Goal: Book appointment/travel/reservation

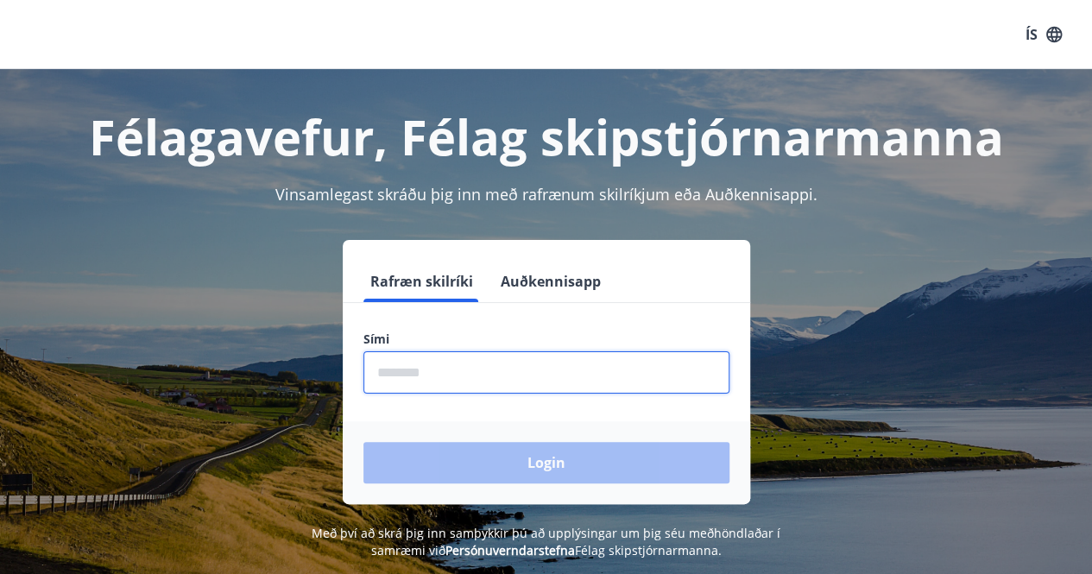
click at [389, 369] on input "phone" at bounding box center [546, 372] width 366 height 42
type input "********"
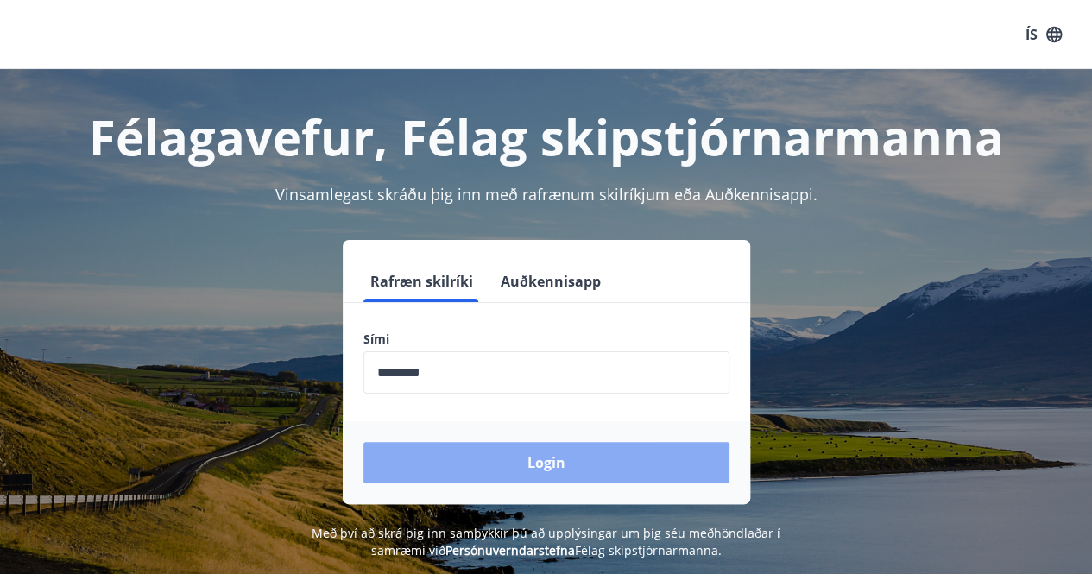
click at [540, 472] on button "Login" at bounding box center [546, 462] width 366 height 41
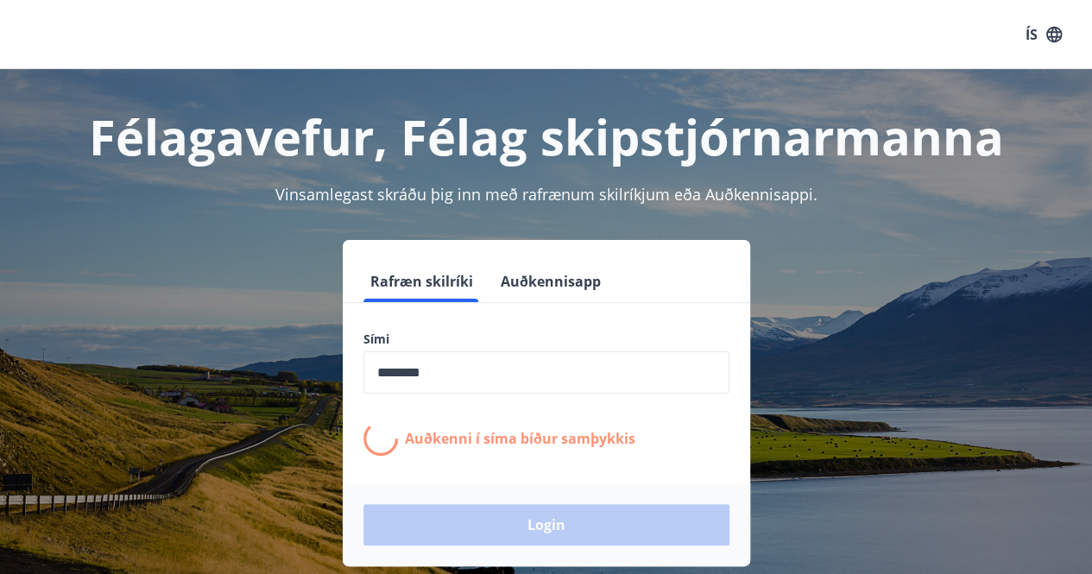
click at [540, 472] on form "Rafræn skilríki Auðkennisapp Sími ​ Auðkenni í síma bíður samþykkis Login" at bounding box center [546, 414] width 407 height 306
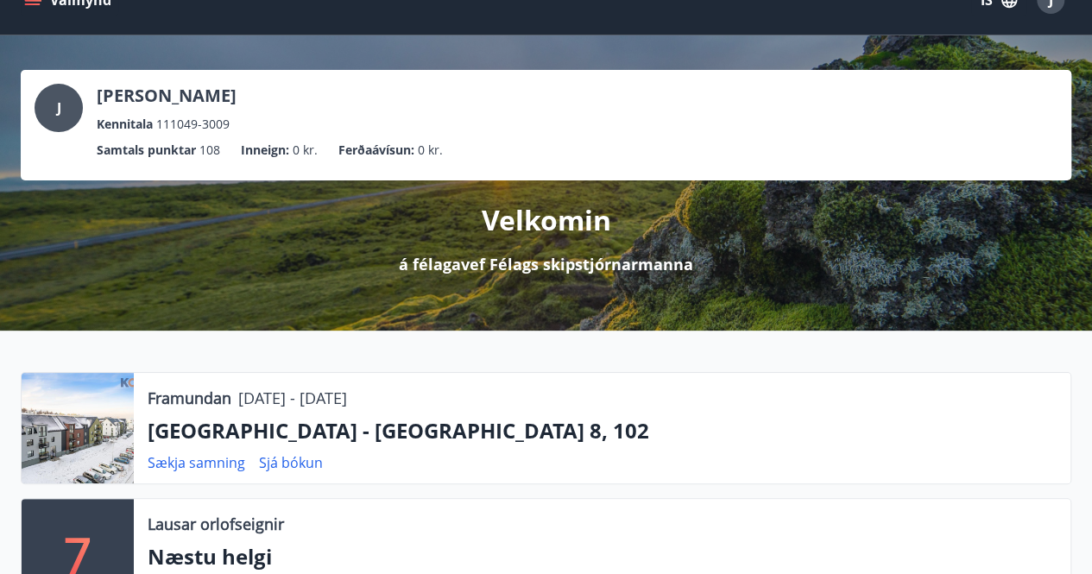
scroll to position [69, 0]
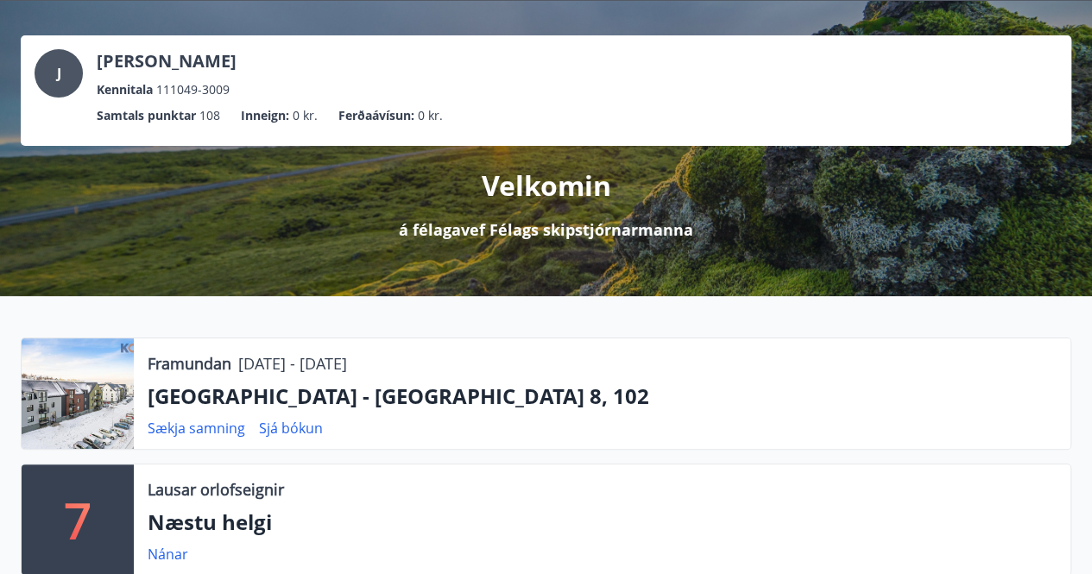
click at [95, 415] on div at bounding box center [78, 393] width 112 height 110
click at [195, 425] on link "Sækja samning" at bounding box center [197, 428] width 98 height 19
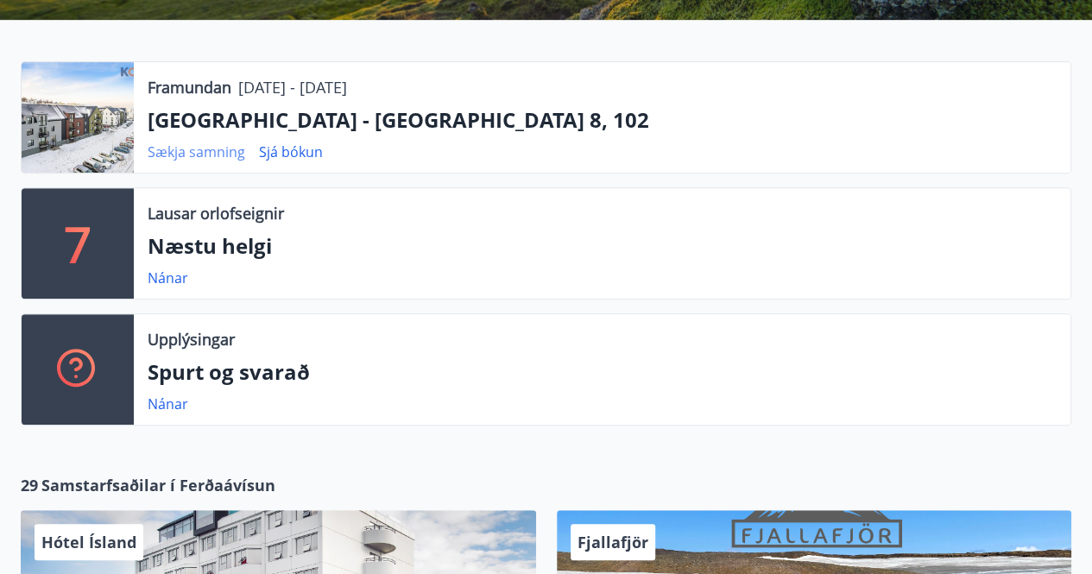
scroll to position [311, 0]
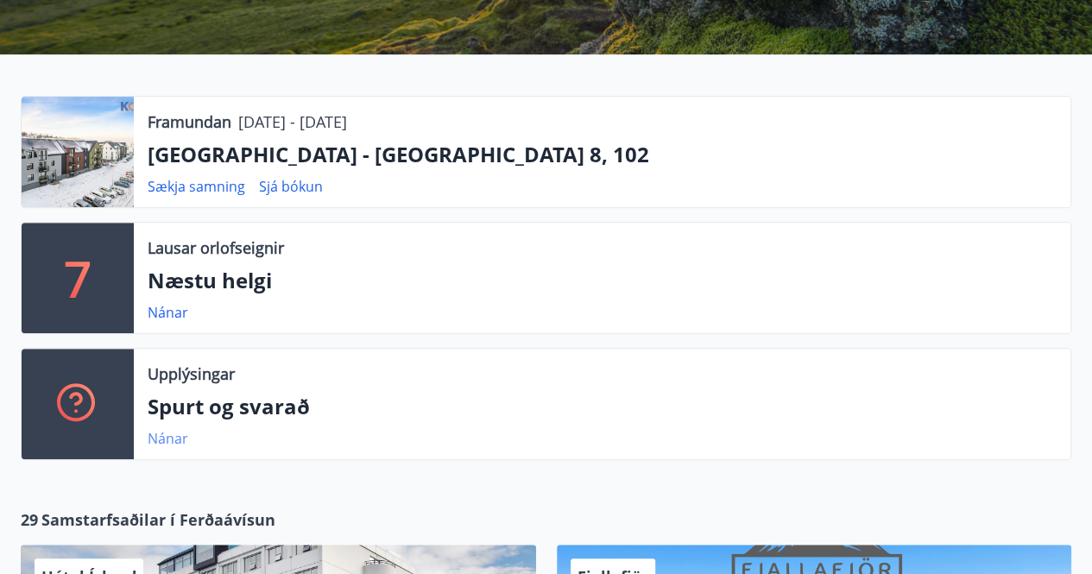
click at [154, 440] on link "Nánar" at bounding box center [168, 438] width 41 height 19
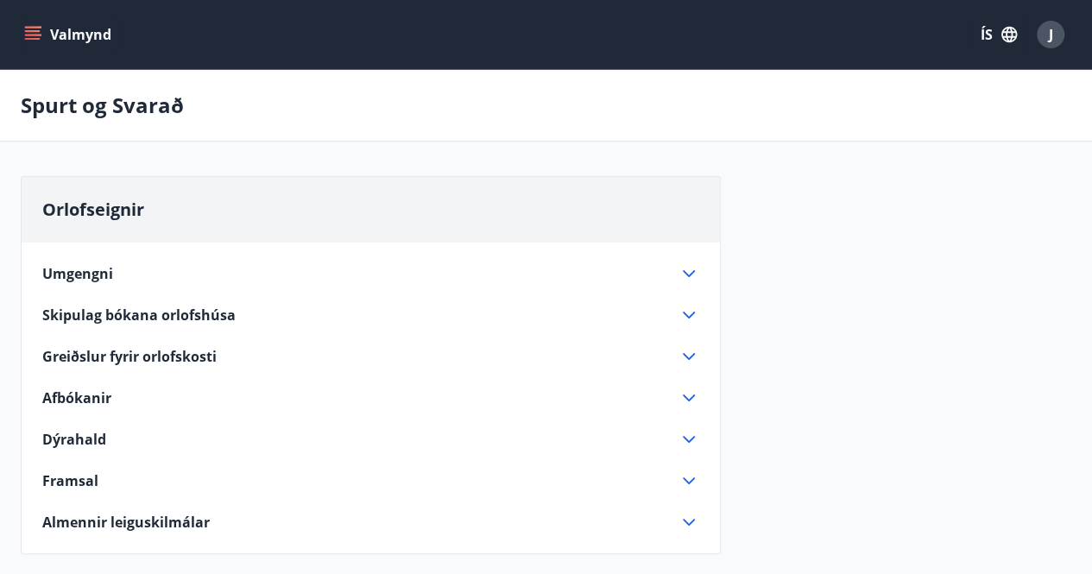
click at [31, 35] on icon "menu" at bounding box center [32, 34] width 17 height 17
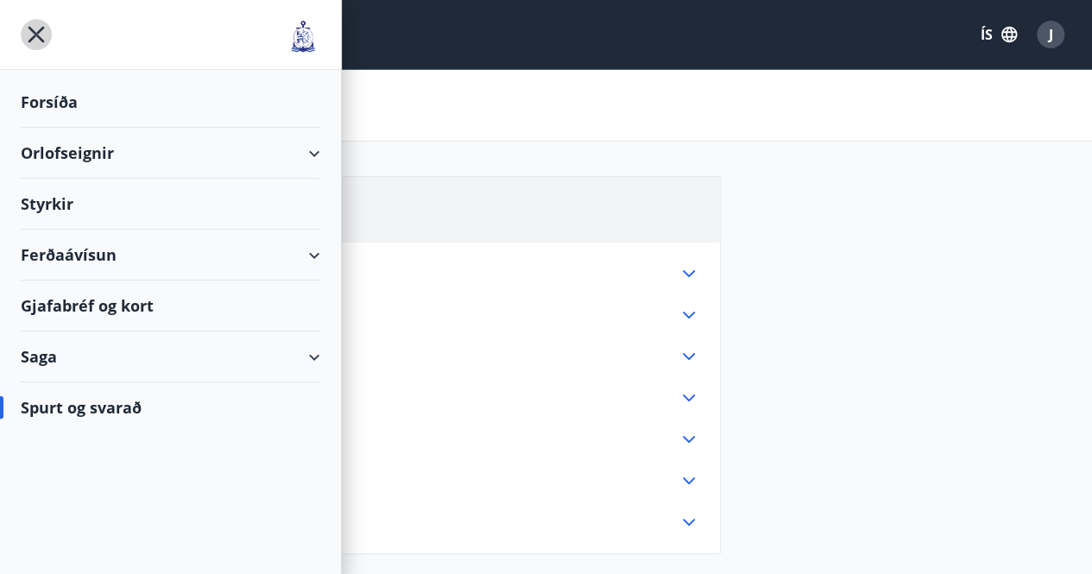
click at [31, 35] on icon "menu" at bounding box center [36, 34] width 31 height 31
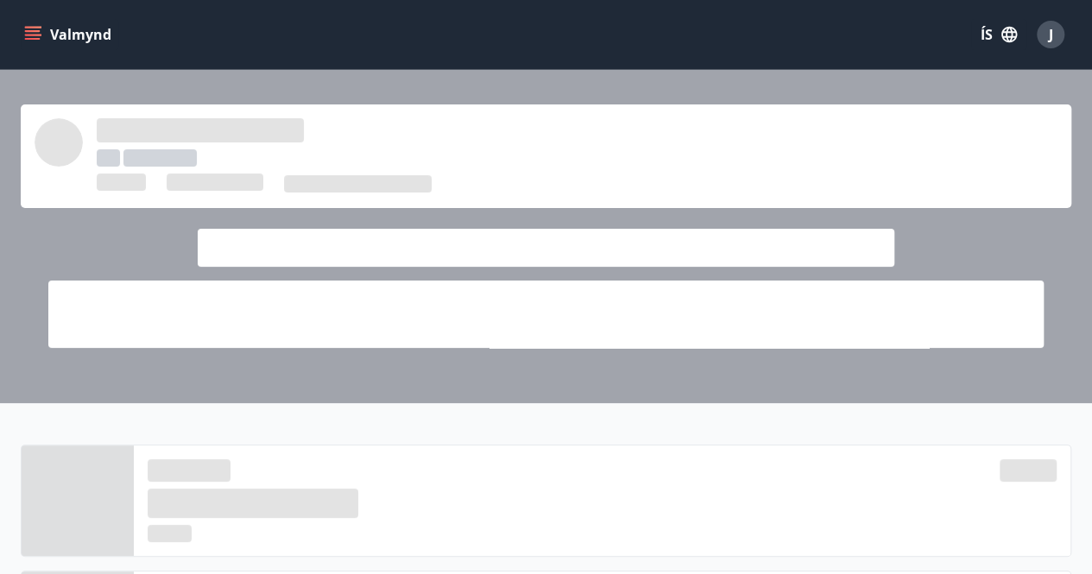
scroll to position [311, 0]
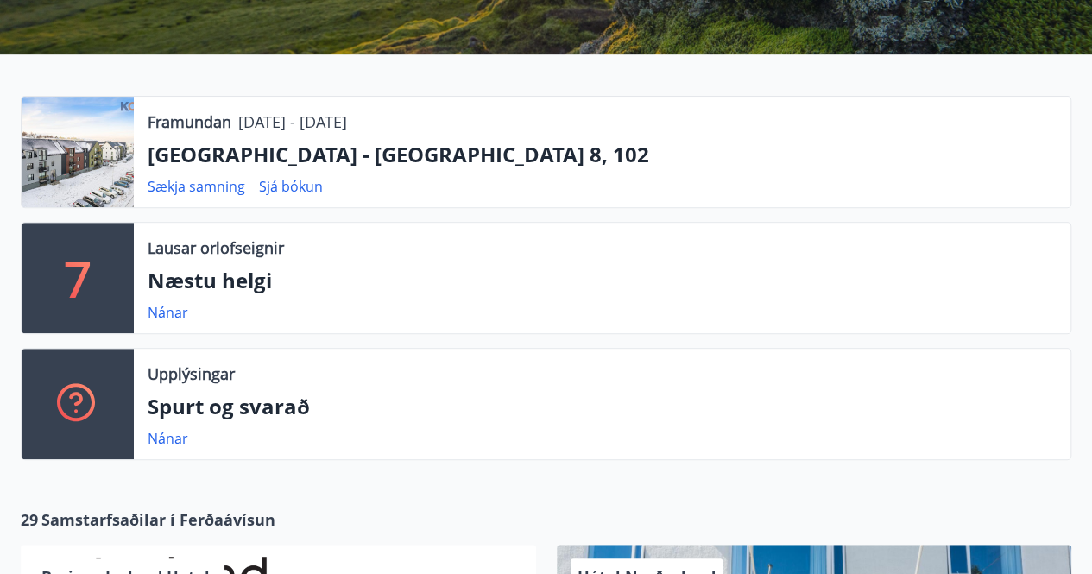
click at [98, 154] on div at bounding box center [78, 152] width 112 height 110
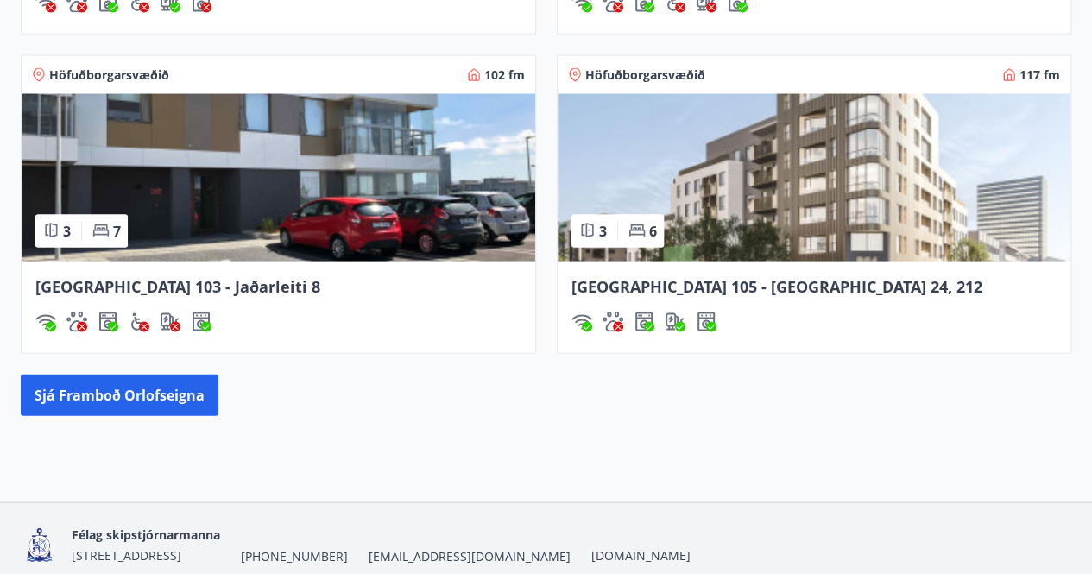
scroll to position [1749, 0]
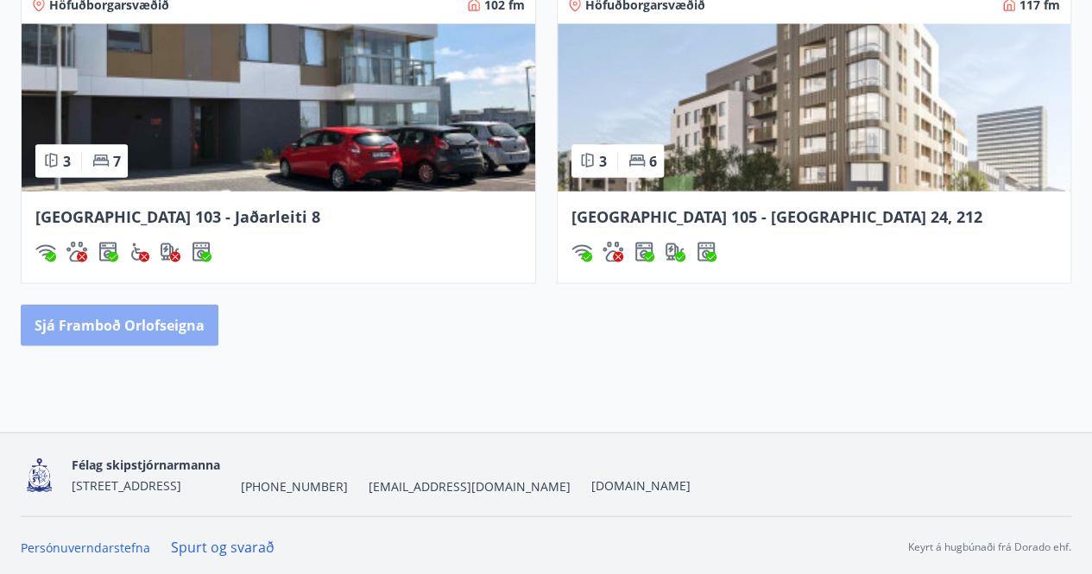
click at [123, 318] on button "Sjá framboð orlofseigna" at bounding box center [120, 325] width 198 height 41
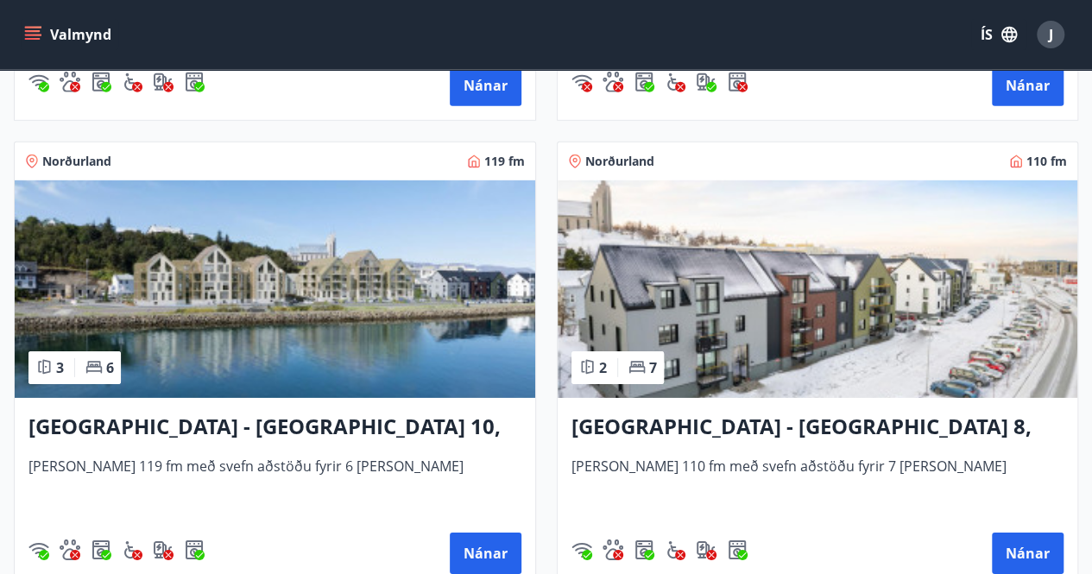
scroll to position [2624, 0]
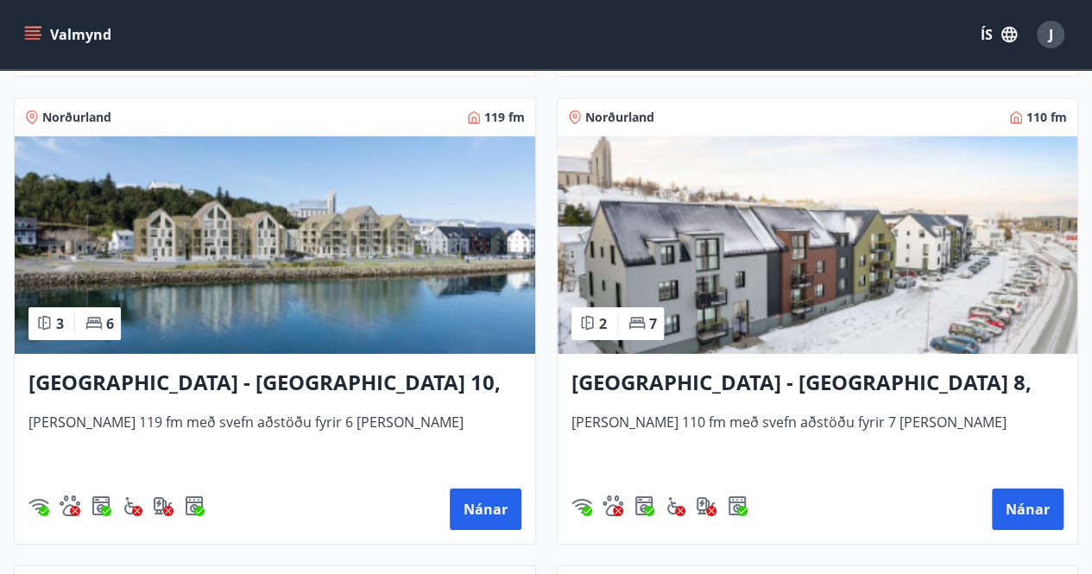
click at [717, 263] on img at bounding box center [818, 245] width 520 height 218
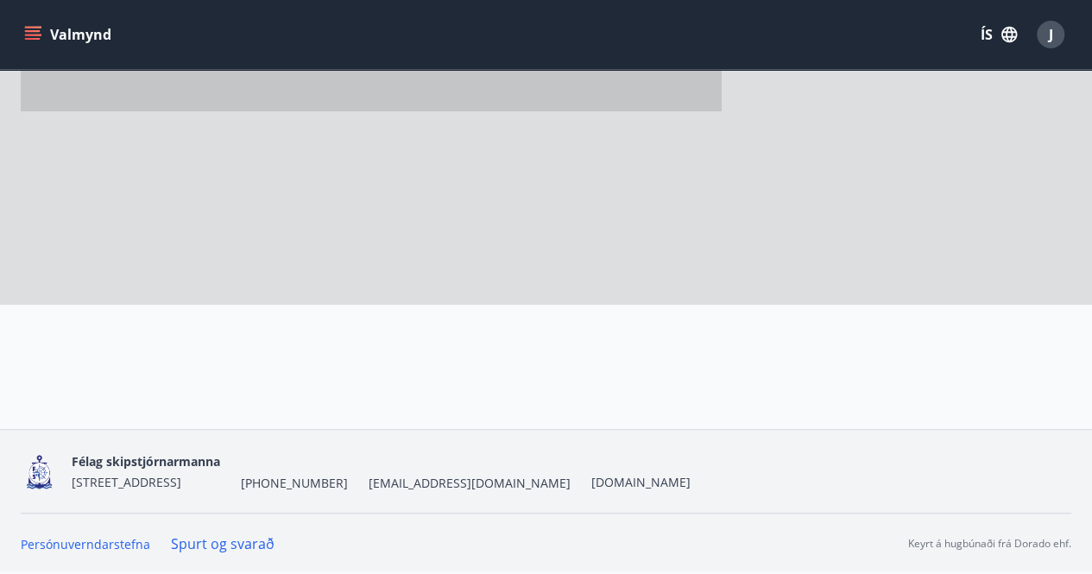
click at [717, 263] on div at bounding box center [371, 46] width 700 height 518
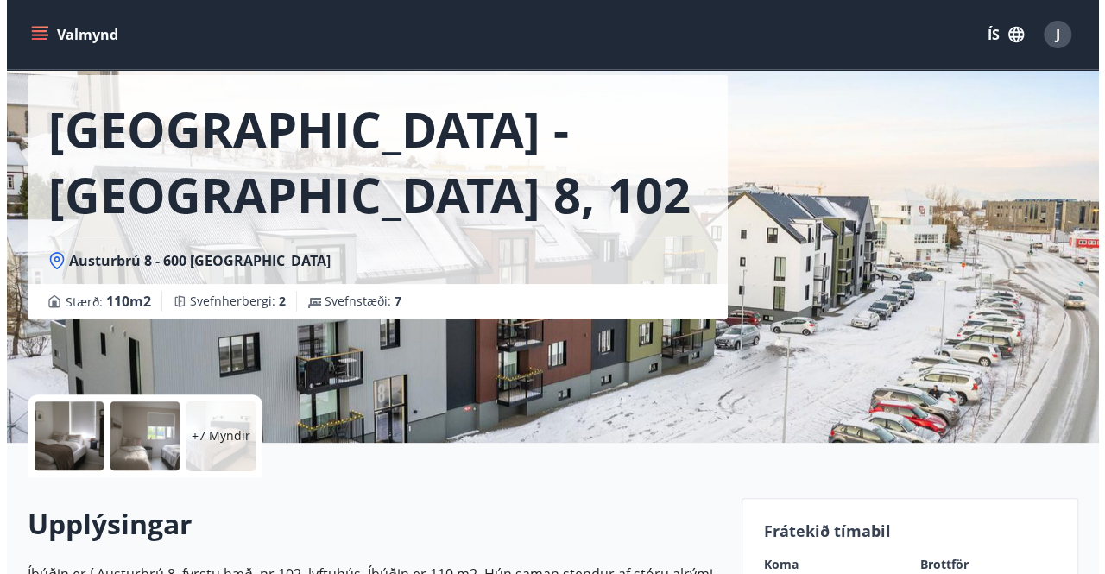
scroll to position [35, 0]
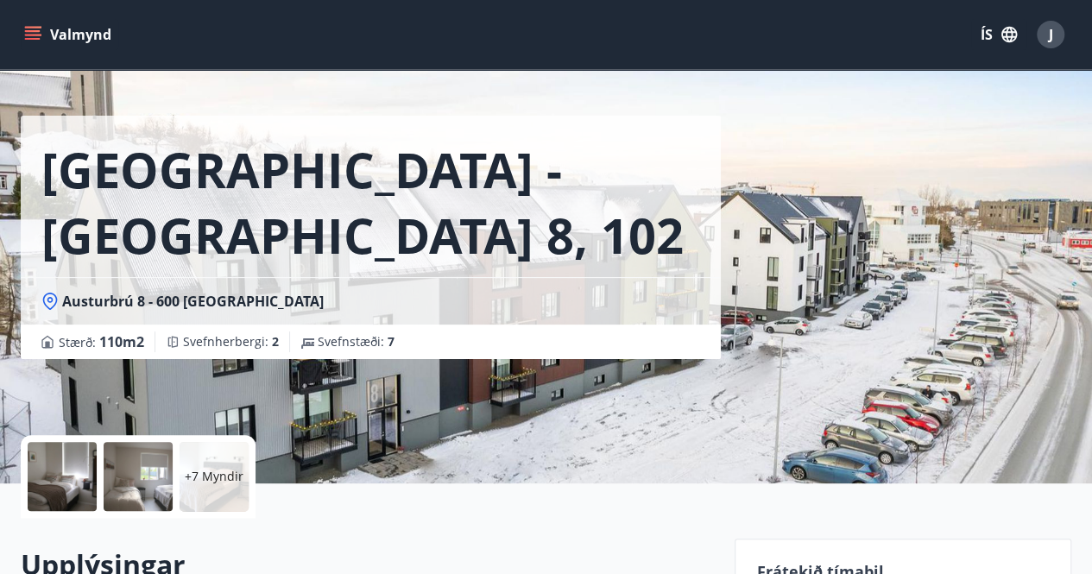
click at [266, 191] on h1 "[GEOGRAPHIC_DATA] - [GEOGRAPHIC_DATA] 8, 102" at bounding box center [370, 201] width 659 height 131
click at [133, 463] on div at bounding box center [138, 476] width 69 height 69
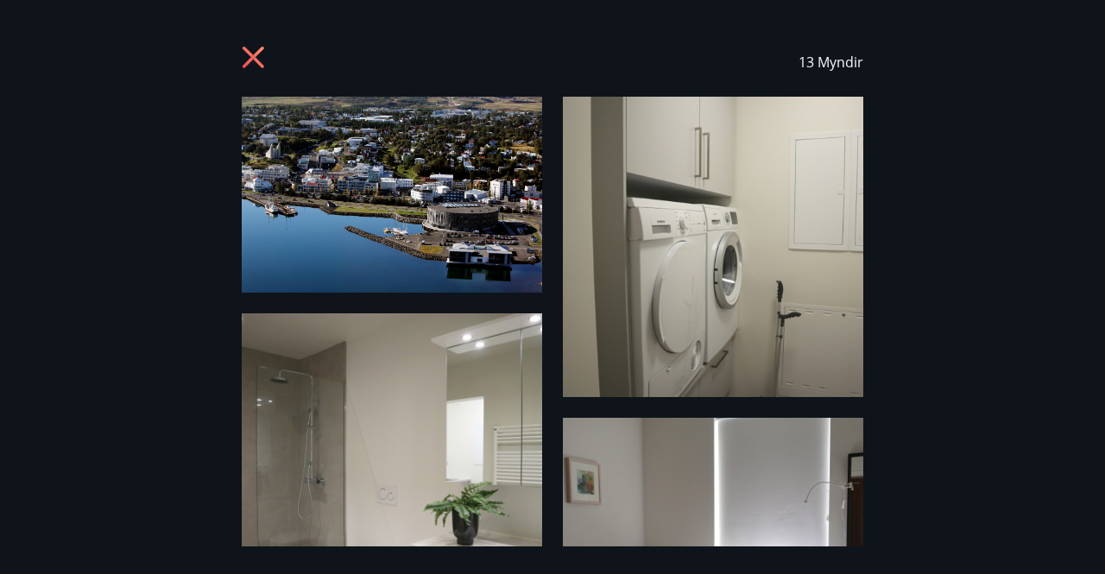
click at [661, 284] on img at bounding box center [713, 247] width 300 height 300
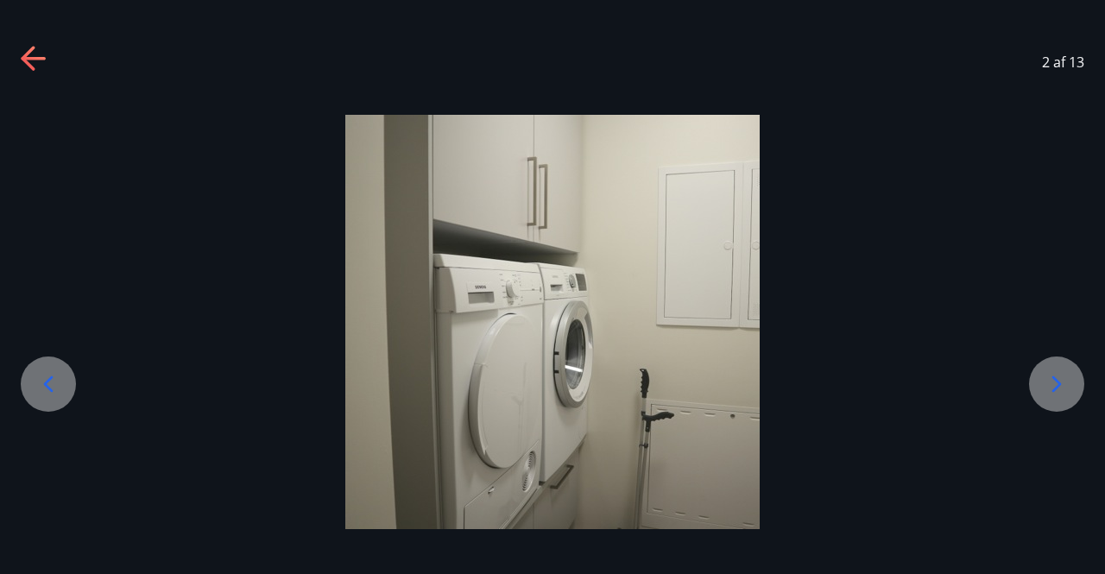
click at [754, 308] on img at bounding box center [552, 322] width 414 height 414
click at [794, 273] on div at bounding box center [552, 322] width 1105 height 414
click at [1059, 378] on icon at bounding box center [1057, 384] width 28 height 28
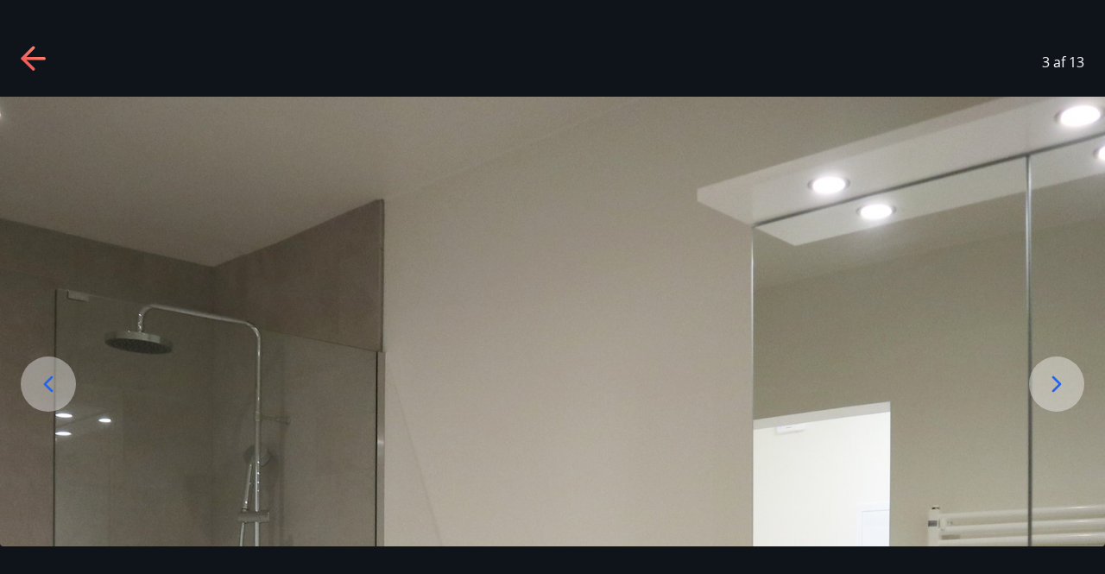
drag, startPoint x: 783, startPoint y: 222, endPoint x: 755, endPoint y: 129, distance: 97.2
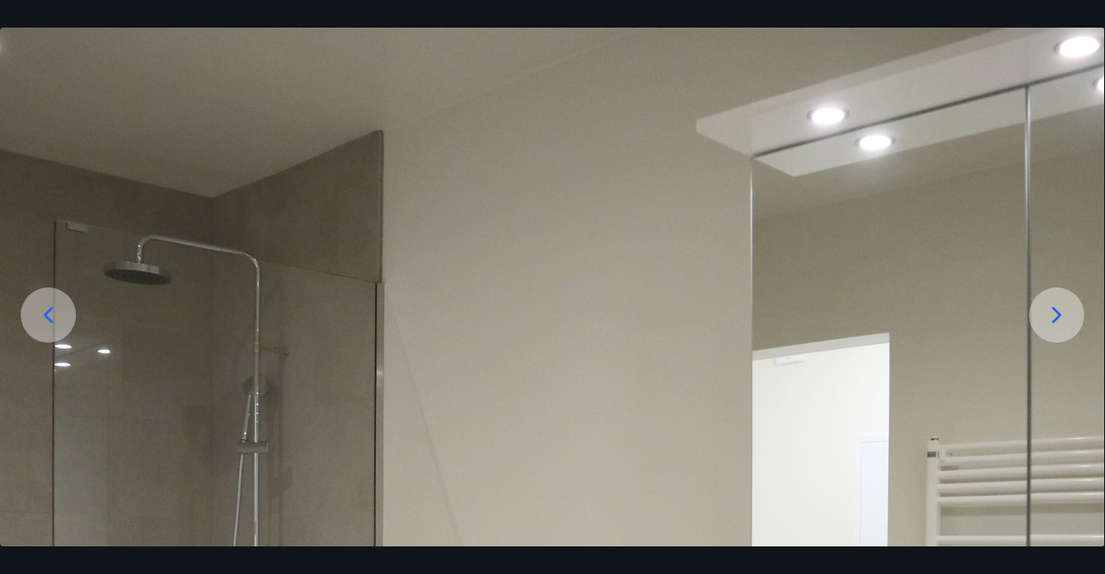
drag, startPoint x: 755, startPoint y: 129, endPoint x: 750, endPoint y: 110, distance: 18.9
click at [750, 110] on img at bounding box center [551, 580] width 1105 height 1105
click at [1054, 318] on icon at bounding box center [1056, 314] width 9 height 16
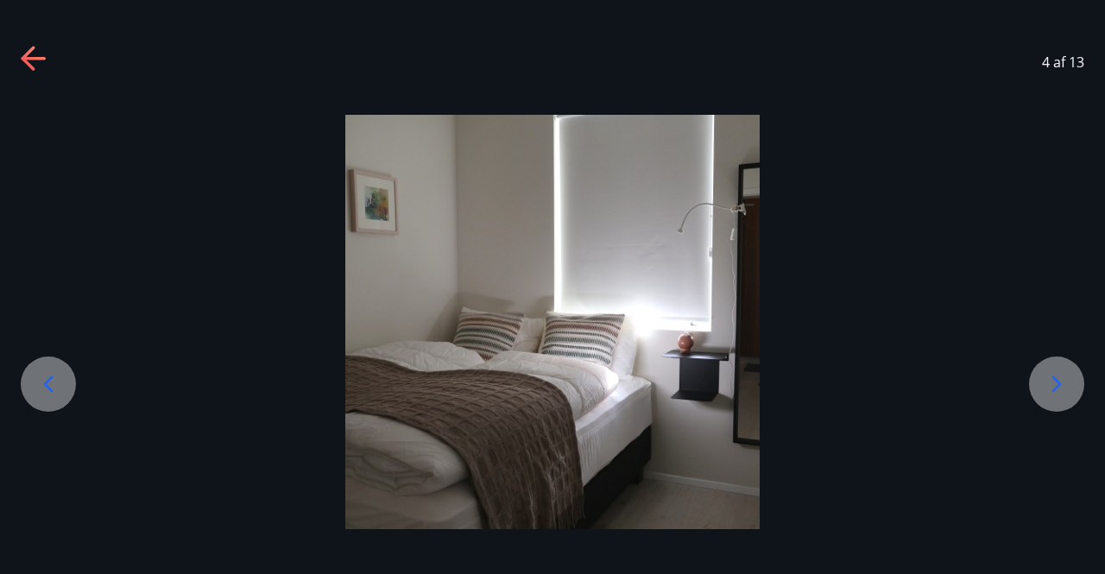
scroll to position [0, 0]
click at [1054, 318] on div at bounding box center [552, 322] width 1105 height 414
click at [1057, 381] on icon at bounding box center [1056, 383] width 9 height 16
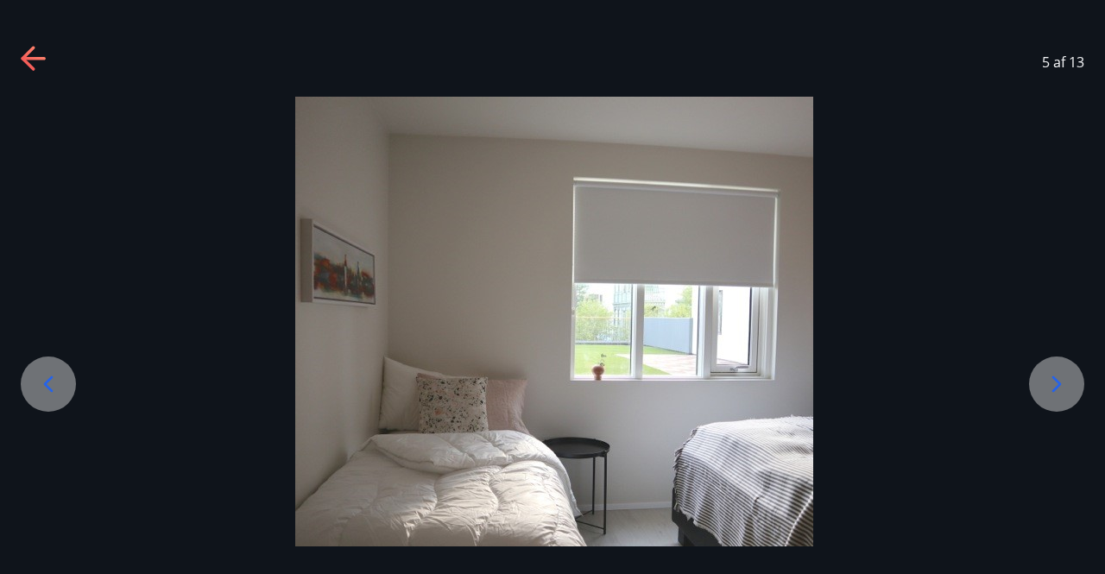
drag, startPoint x: 1057, startPoint y: 381, endPoint x: 1060, endPoint y: 422, distance: 40.6
click at [1060, 422] on div at bounding box center [554, 356] width 1105 height 518
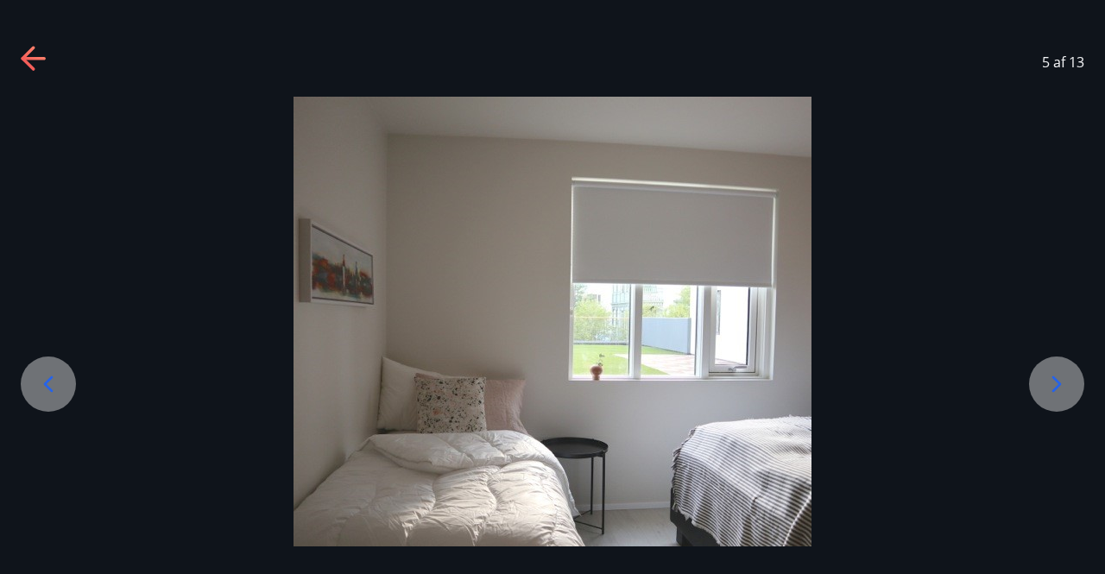
click at [1057, 384] on icon at bounding box center [1057, 384] width 28 height 28
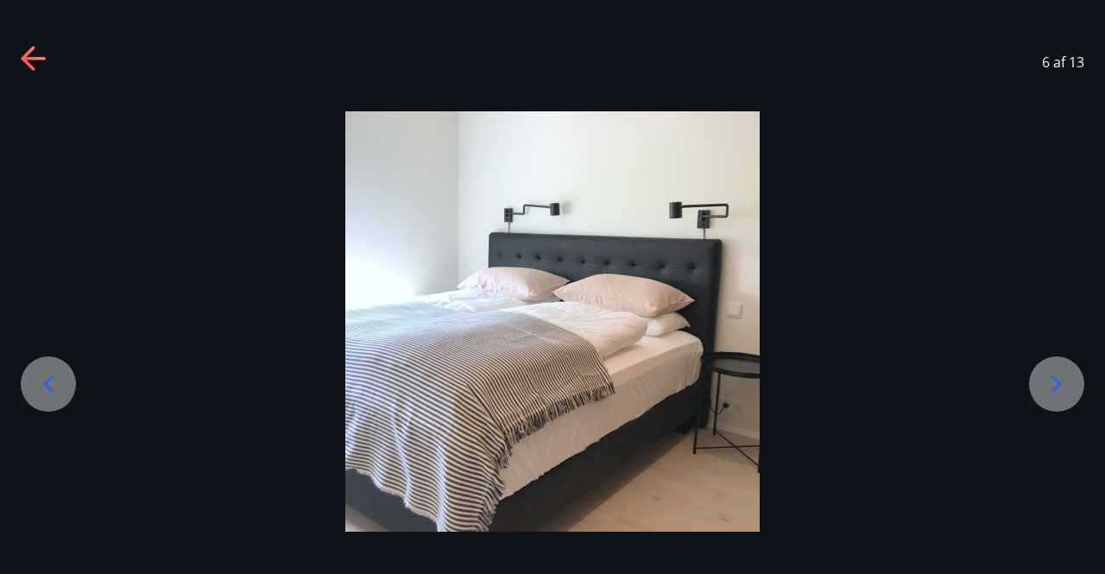
click at [1057, 384] on icon at bounding box center [1057, 384] width 28 height 28
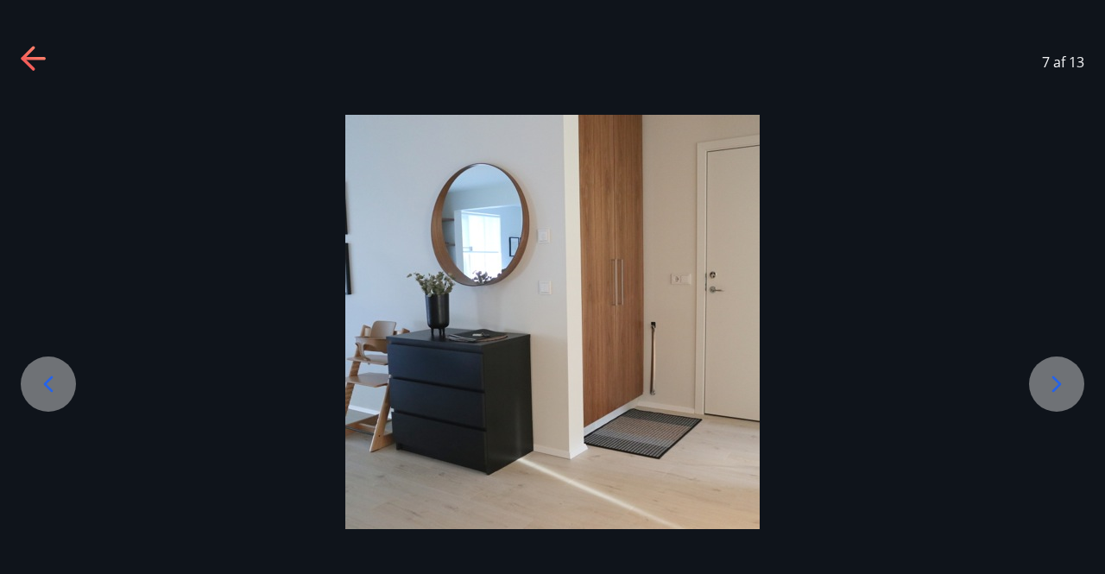
click at [1057, 384] on icon at bounding box center [1057, 384] width 28 height 28
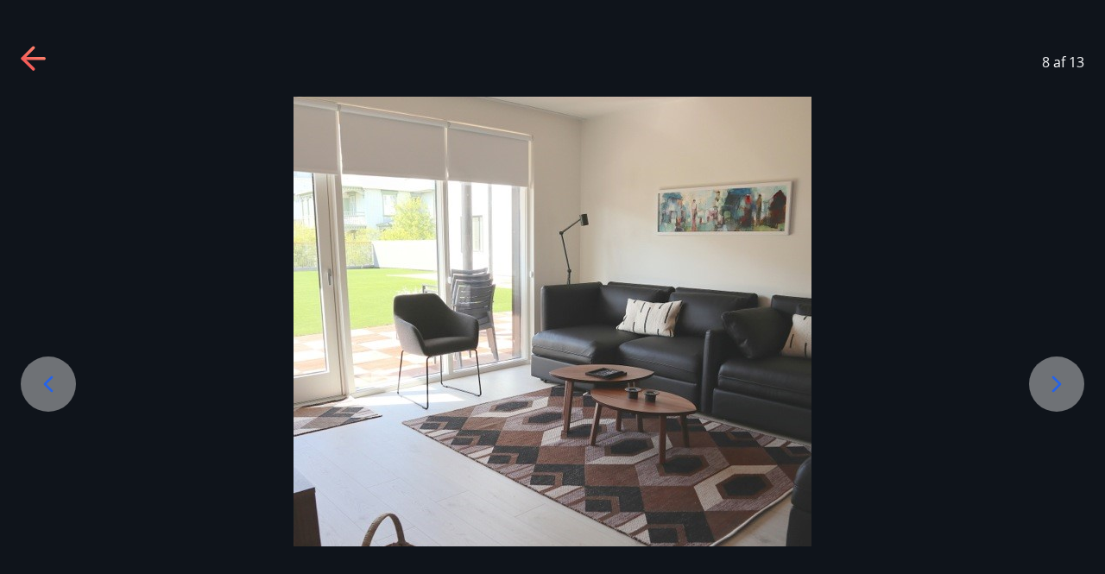
click at [1057, 384] on icon at bounding box center [1057, 384] width 28 height 28
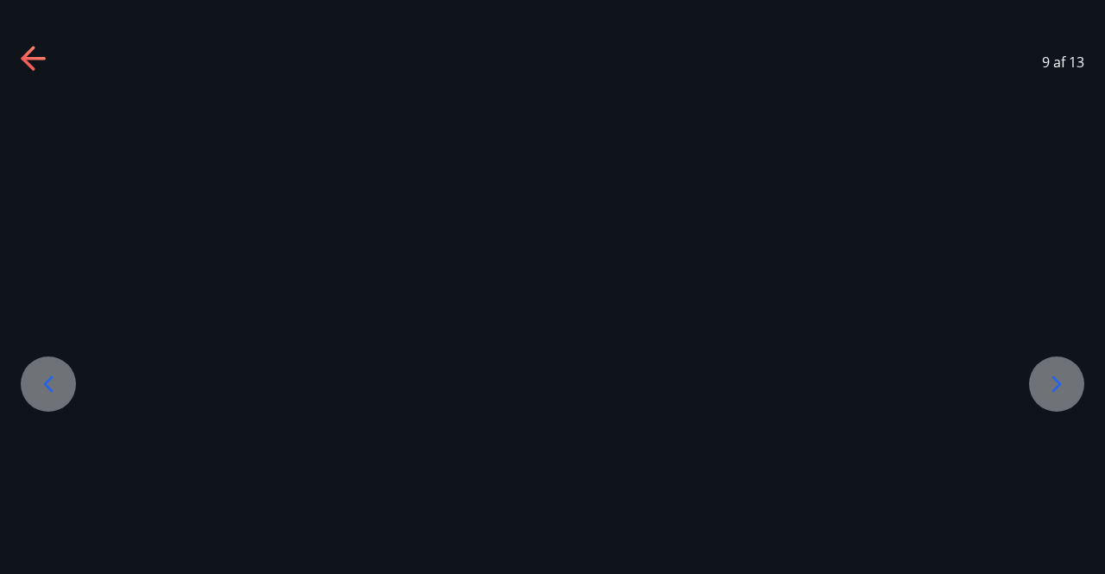
click at [1057, 384] on icon at bounding box center [1057, 384] width 28 height 28
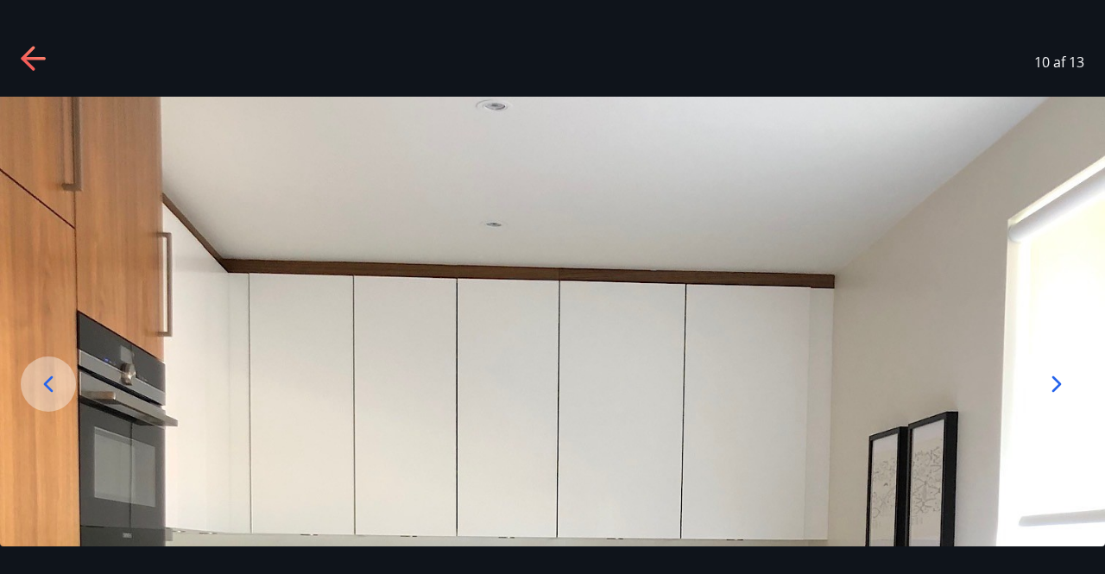
click at [45, 380] on icon at bounding box center [49, 384] width 28 height 28
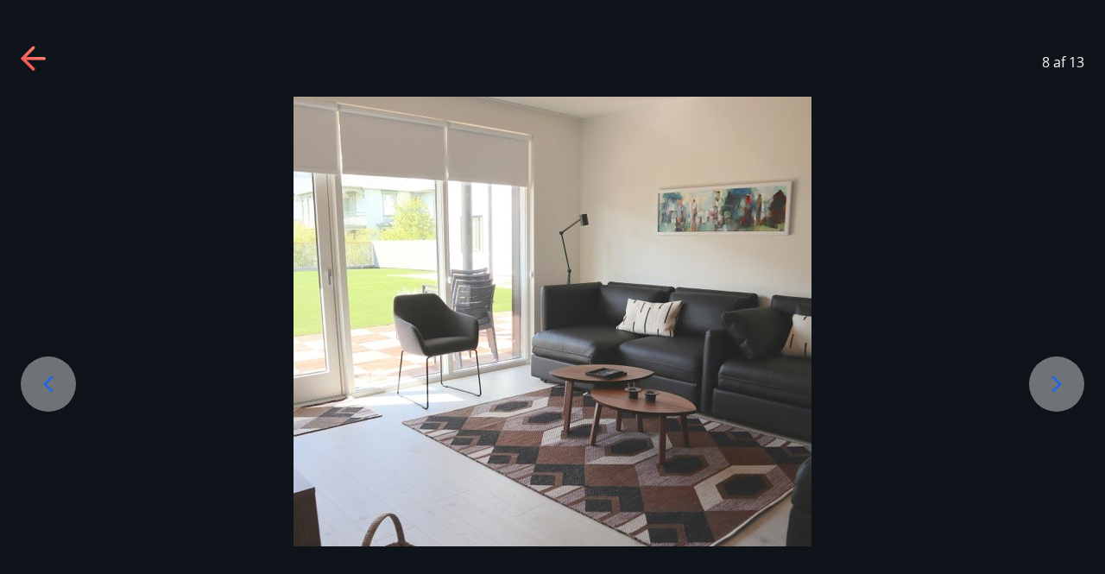
drag, startPoint x: 911, startPoint y: 176, endPoint x: 902, endPoint y: 269, distance: 93.7
click at [902, 269] on div at bounding box center [552, 356] width 1105 height 518
drag, startPoint x: 706, startPoint y: 231, endPoint x: 697, endPoint y: 104, distance: 128.1
click at [697, 104] on img at bounding box center [552, 356] width 518 height 518
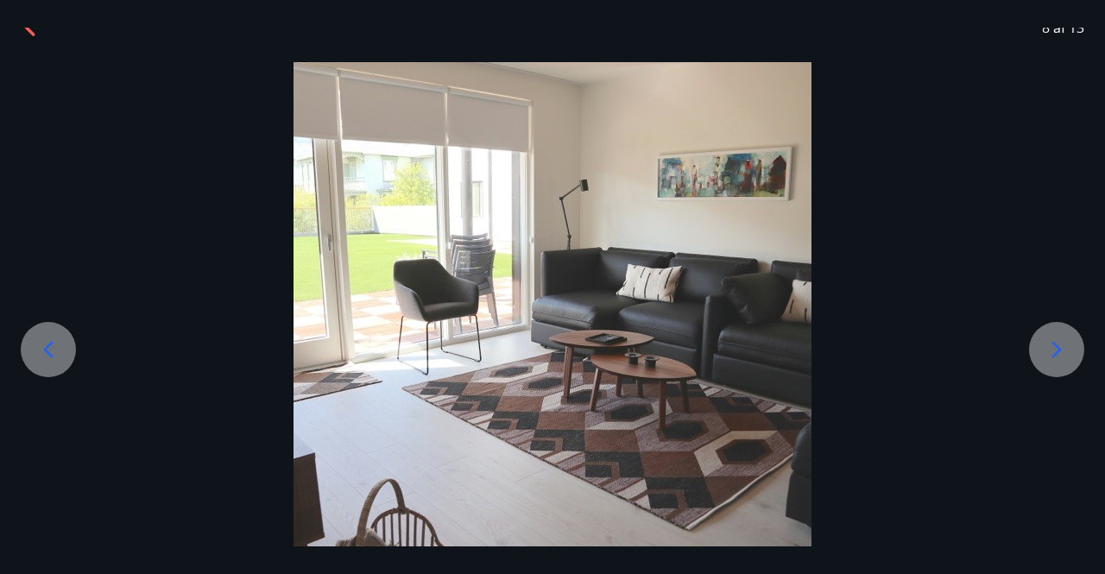
scroll to position [67, 0]
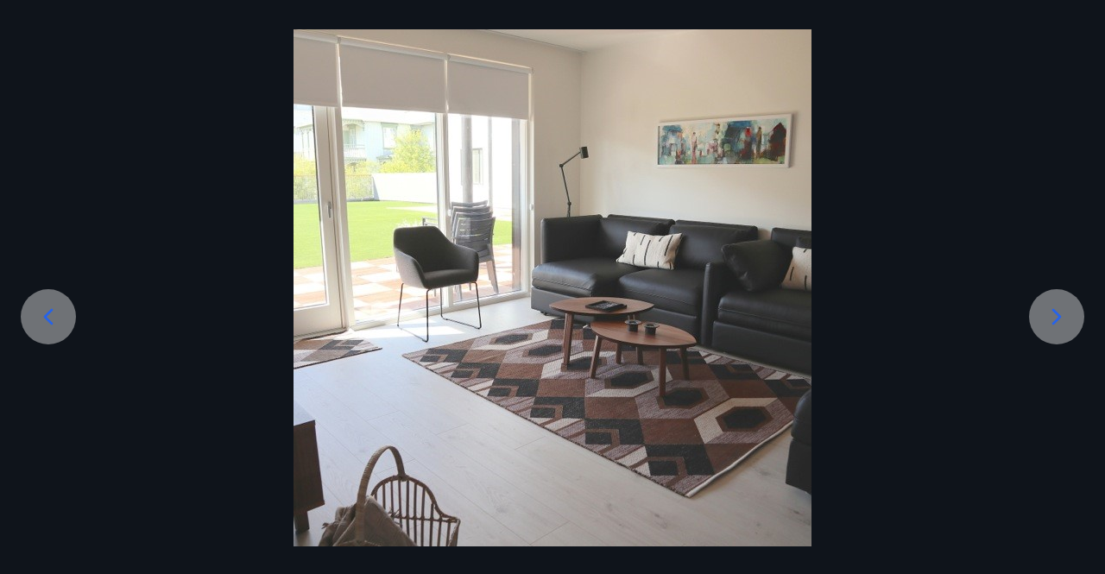
click at [1060, 312] on icon at bounding box center [1057, 317] width 28 height 28
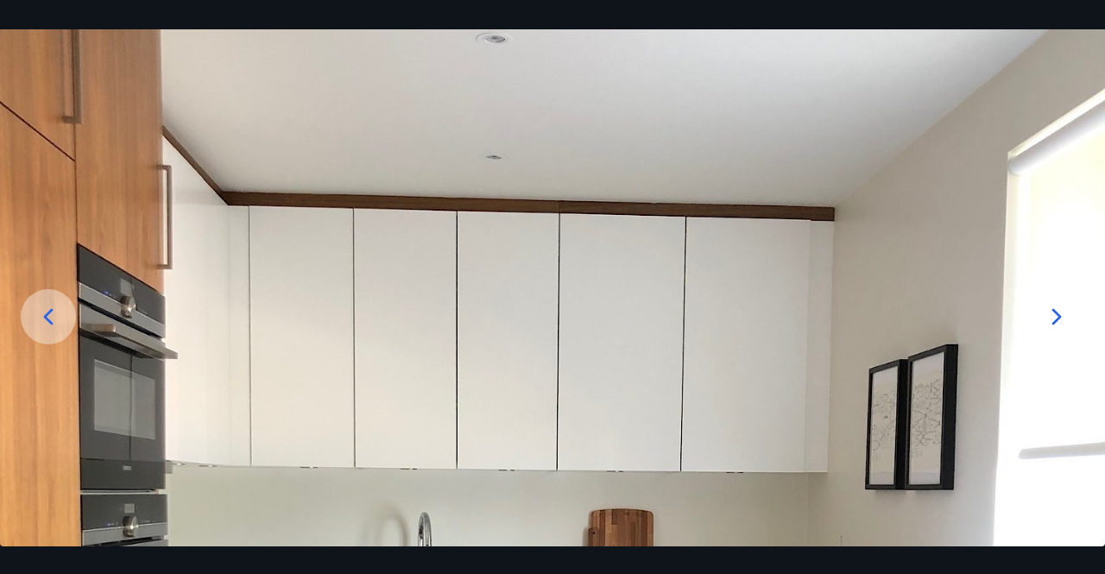
drag, startPoint x: 987, startPoint y: 216, endPoint x: 972, endPoint y: 313, distance: 98.8
click at [972, 313] on img at bounding box center [552, 581] width 1105 height 1105
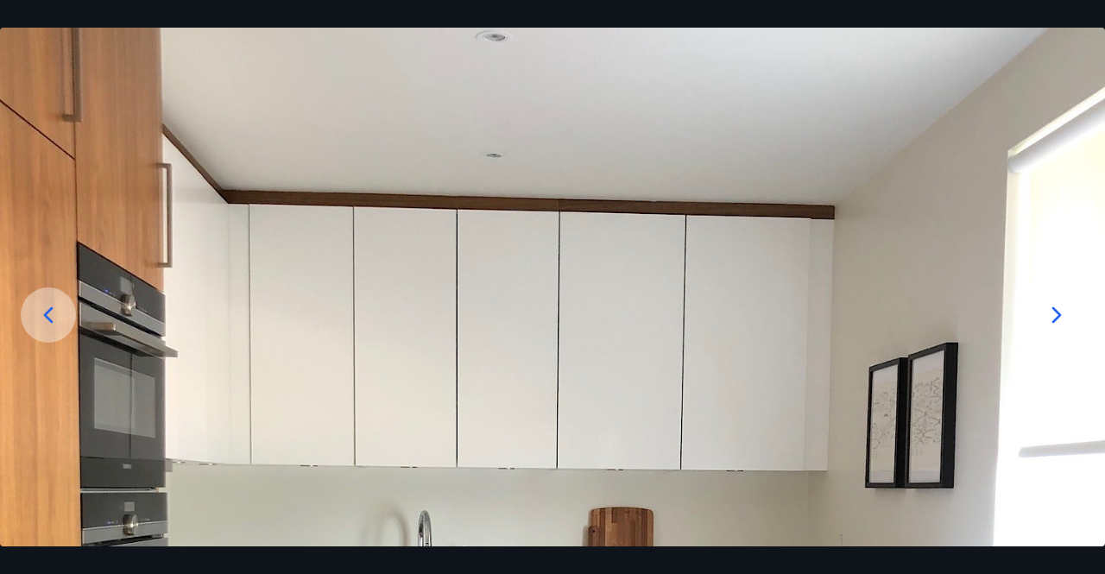
click at [1054, 313] on icon at bounding box center [1057, 315] width 28 height 28
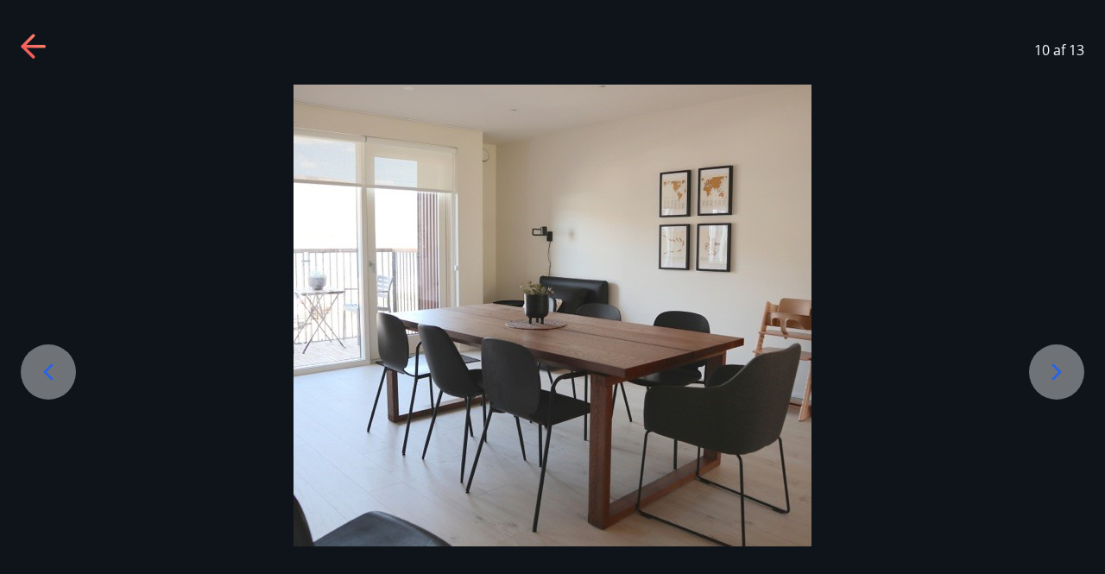
scroll to position [12, 0]
click at [1062, 363] on icon at bounding box center [1057, 372] width 28 height 28
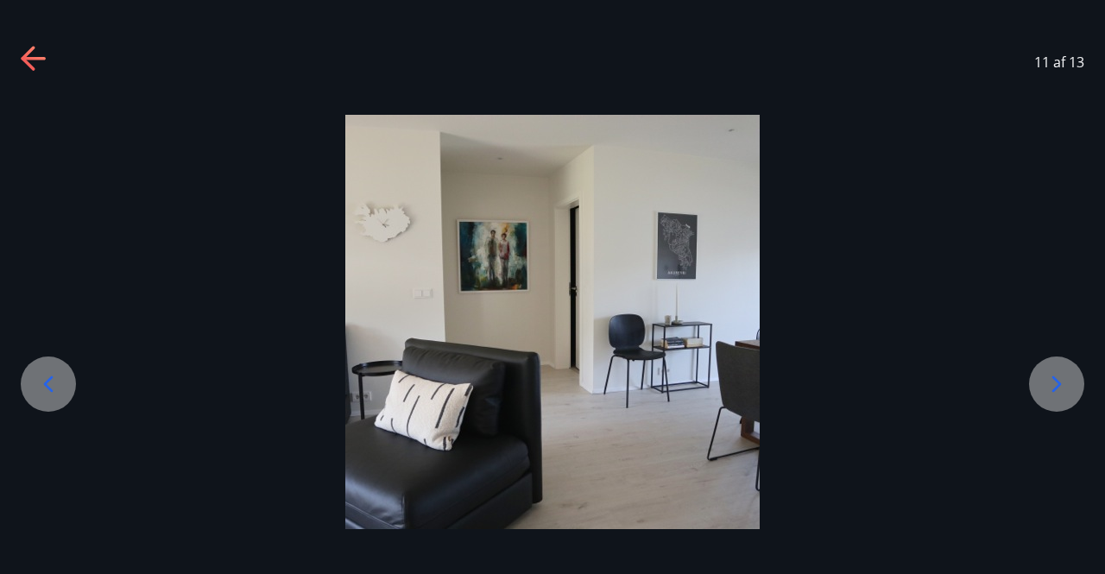
scroll to position [0, 0]
click at [1058, 384] on icon at bounding box center [1056, 383] width 9 height 16
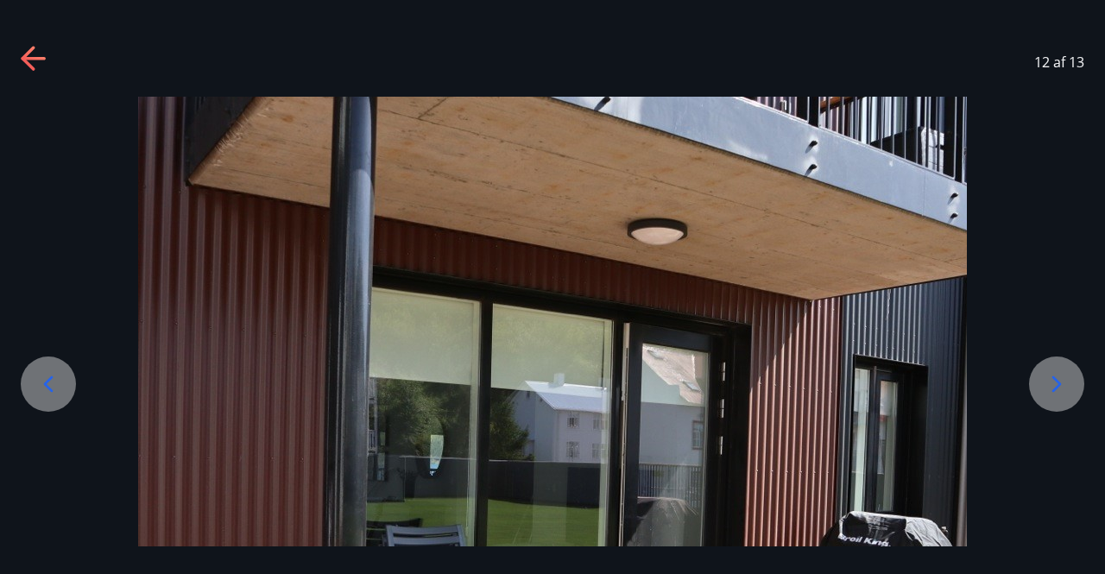
click at [1058, 383] on icon at bounding box center [1056, 383] width 9 height 16
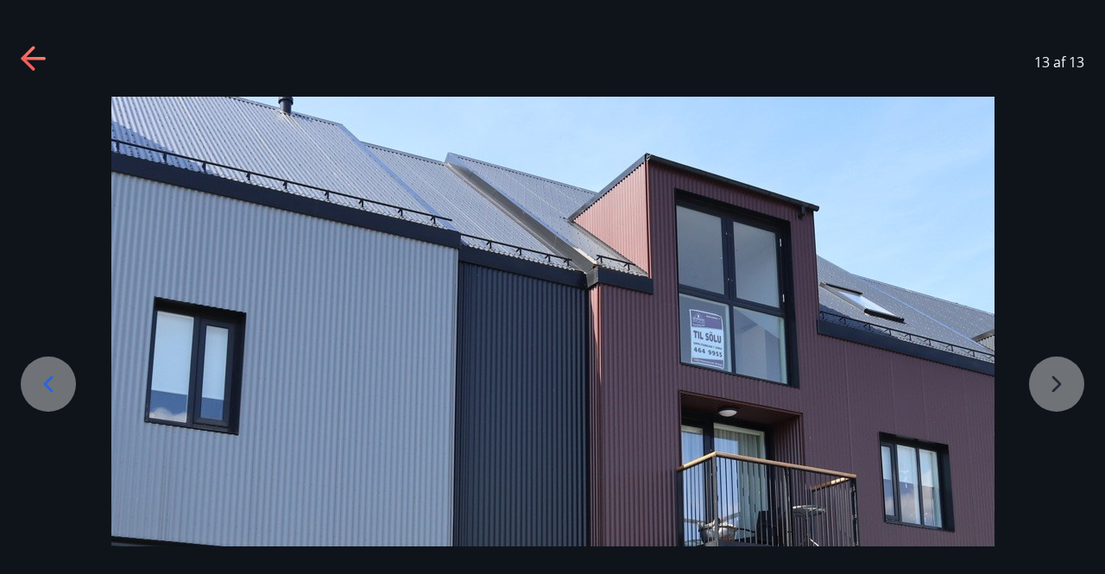
click at [1051, 382] on div at bounding box center [552, 511] width 1105 height 829
click at [1058, 382] on div at bounding box center [552, 511] width 1105 height 829
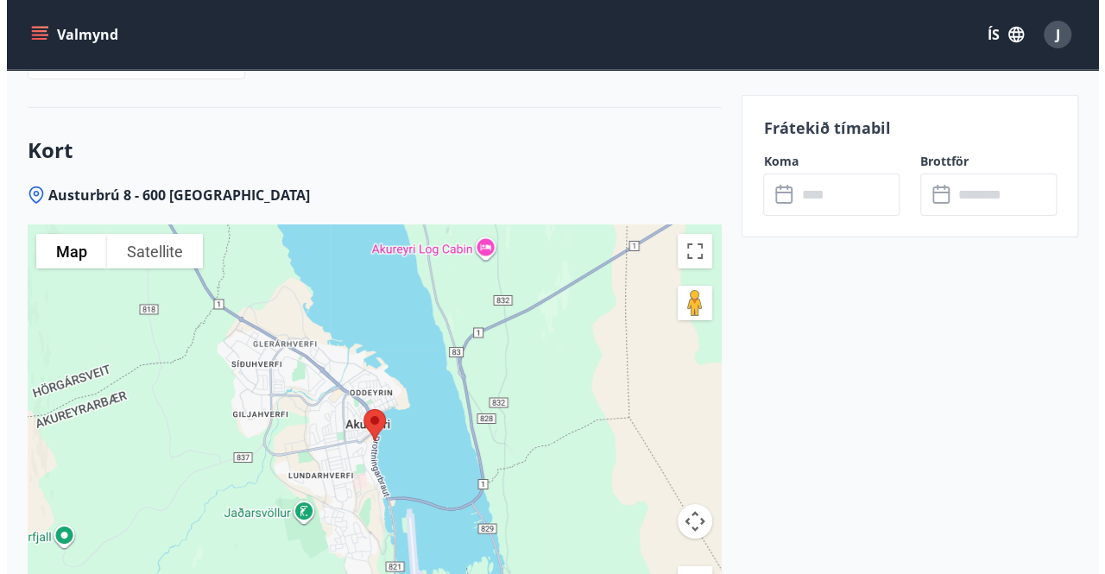
scroll to position [2762, 0]
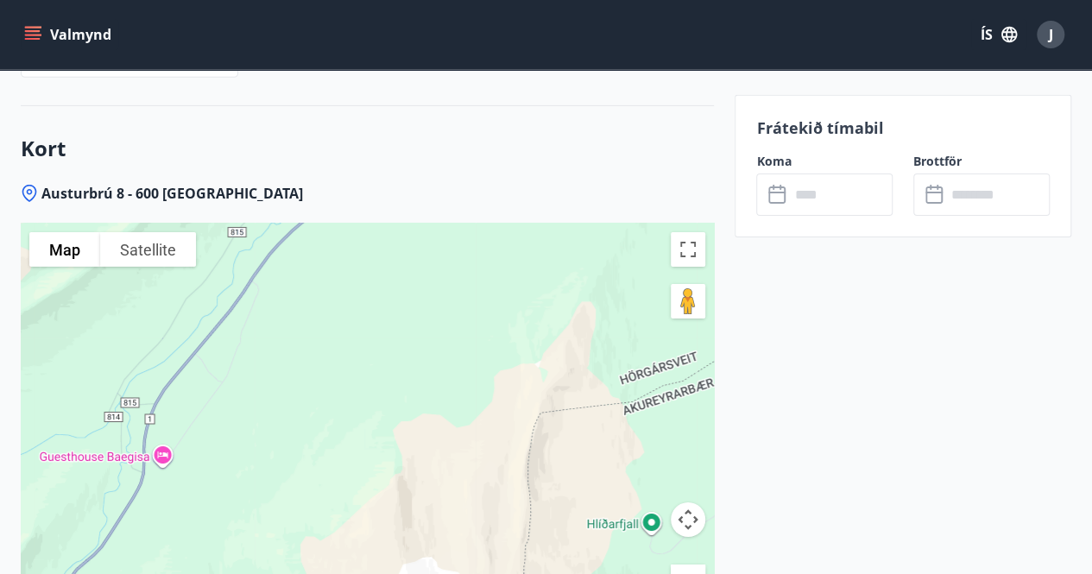
drag, startPoint x: 185, startPoint y: 342, endPoint x: 779, endPoint y: 332, distance: 594.8
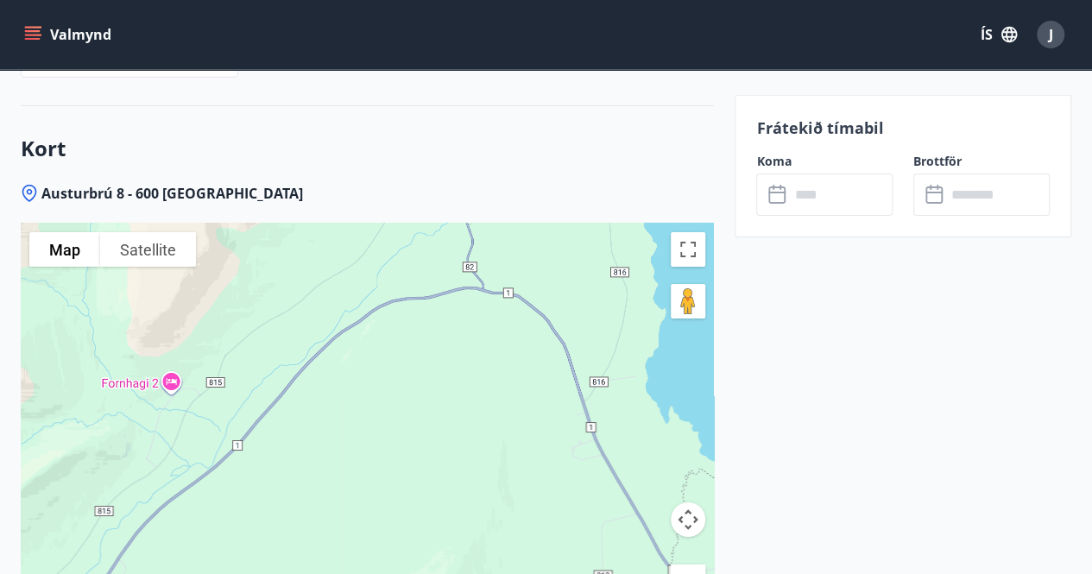
drag, startPoint x: 482, startPoint y: 232, endPoint x: 349, endPoint y: 515, distance: 312.8
click at [349, 515] on div at bounding box center [367, 440] width 693 height 432
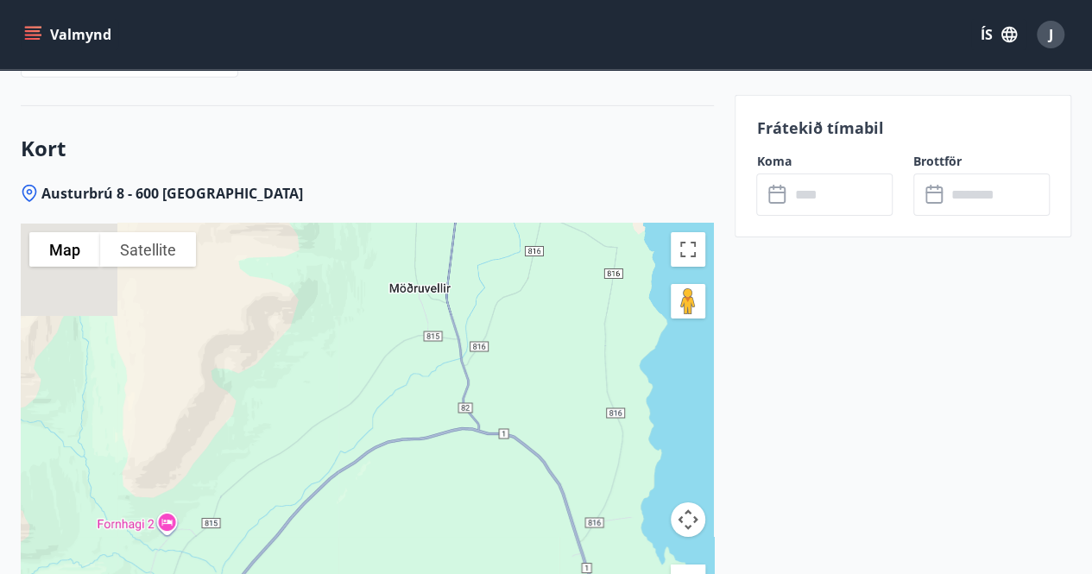
drag, startPoint x: 433, startPoint y: 382, endPoint x: 422, endPoint y: 481, distance: 99.0
click at [422, 481] on div at bounding box center [367, 440] width 693 height 432
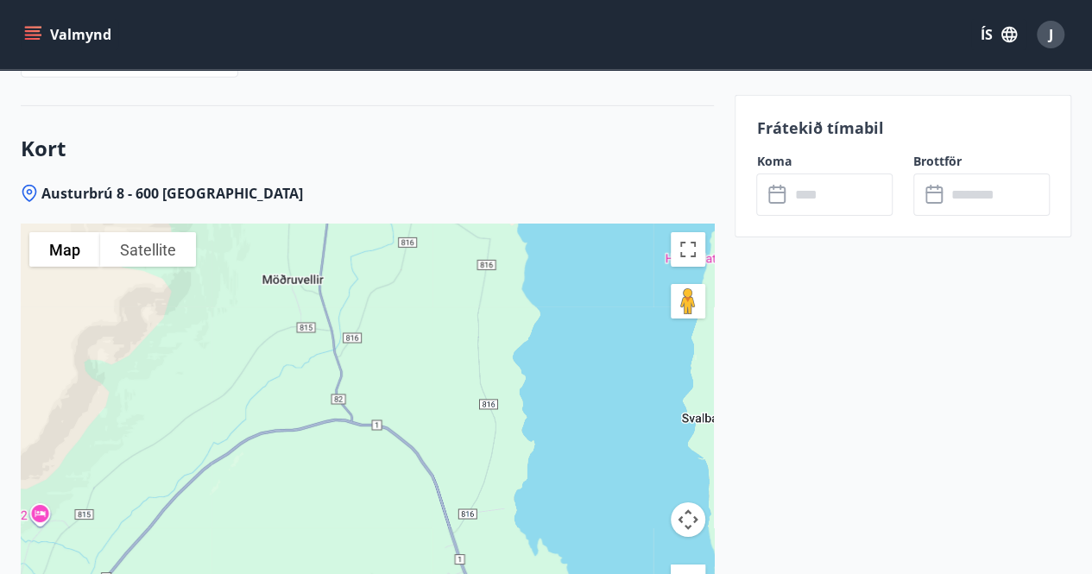
drag, startPoint x: 454, startPoint y: 267, endPoint x: 250, endPoint y: 127, distance: 247.1
click at [250, 127] on div "Kort Austurbrú 8 - 600 Akureyri To navigate the map with touch gestures double-…" at bounding box center [367, 415] width 693 height 618
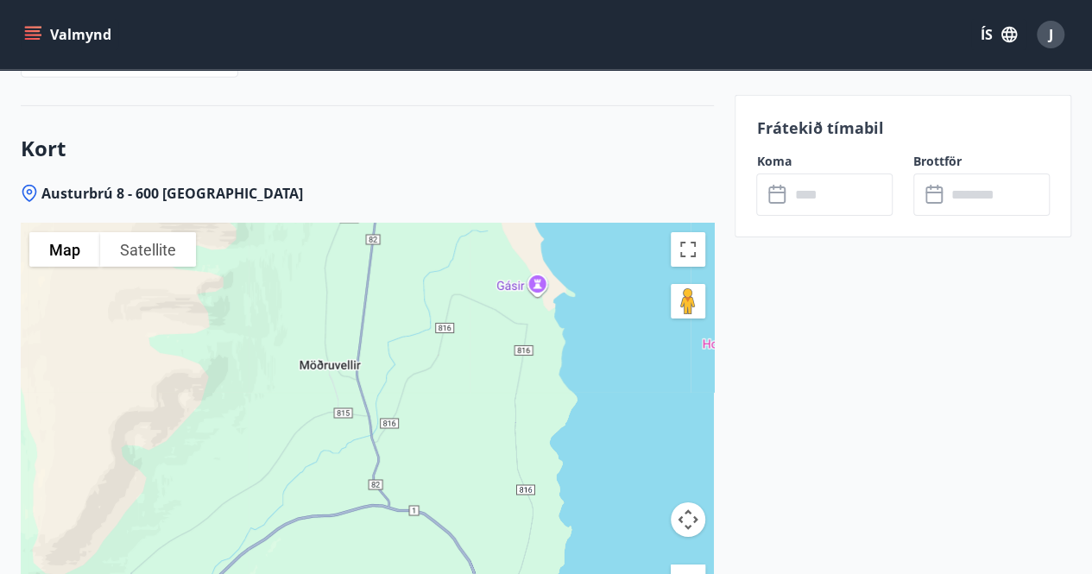
drag, startPoint x: 312, startPoint y: 270, endPoint x: 476, endPoint y: 457, distance: 248.4
click at [476, 457] on div at bounding box center [367, 440] width 693 height 432
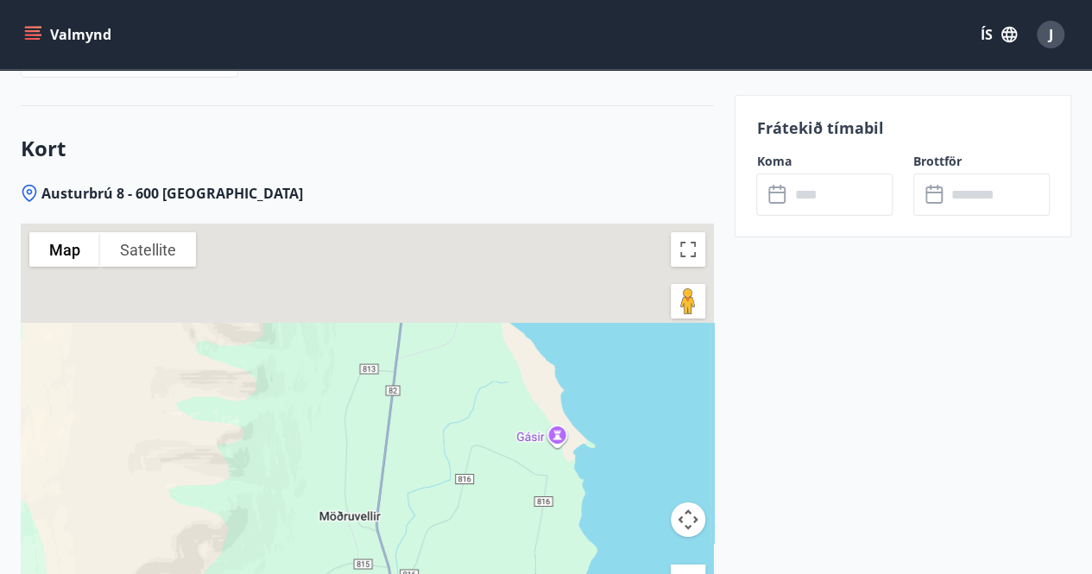
drag, startPoint x: 397, startPoint y: 294, endPoint x: 414, endPoint y: 592, distance: 298.3
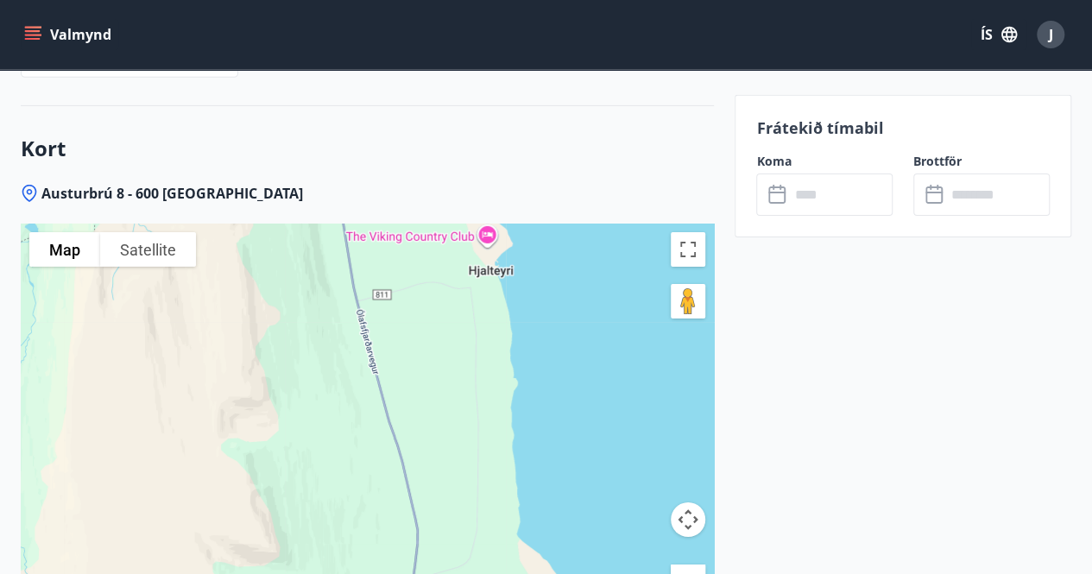
drag, startPoint x: 376, startPoint y: 287, endPoint x: 367, endPoint y: 187, distance: 100.6
click at [367, 187] on div "Austurbrú 8 - 600 Akureyri To navigate the map with touch gestures double-tap a…" at bounding box center [367, 454] width 693 height 540
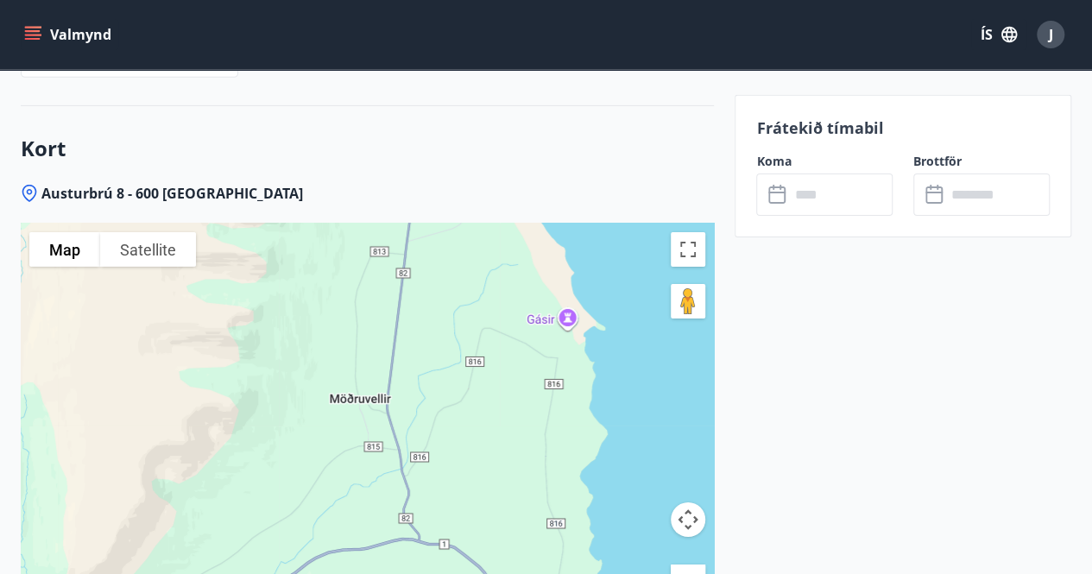
drag, startPoint x: 375, startPoint y: 461, endPoint x: 395, endPoint y: 262, distance: 200.4
click at [395, 262] on div at bounding box center [367, 440] width 693 height 432
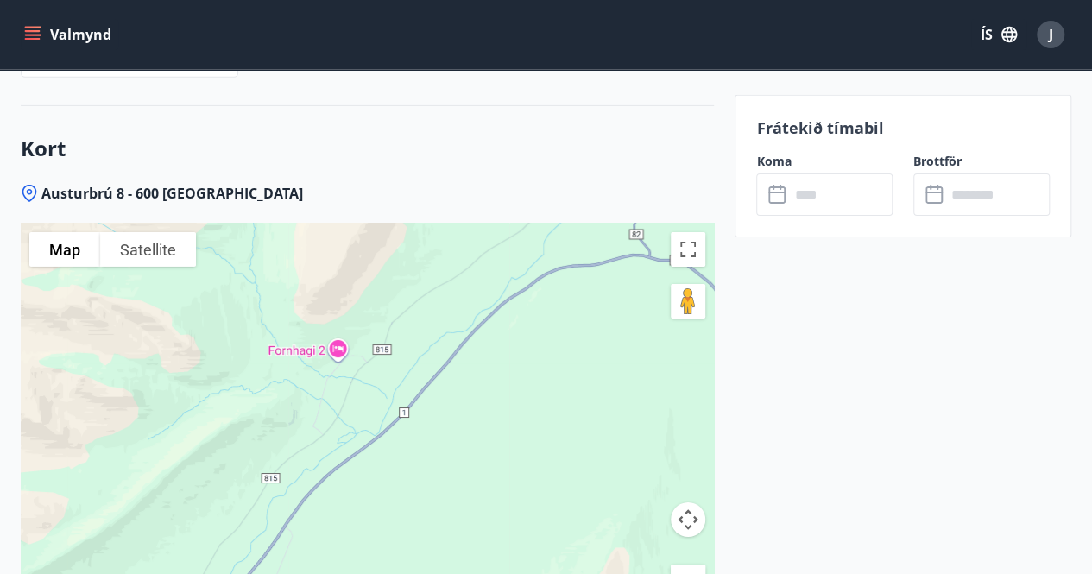
drag, startPoint x: 337, startPoint y: 438, endPoint x: 567, endPoint y: 193, distance: 336.4
click at [567, 193] on div "Austurbrú 8 - 600 Akureyri To navigate the map with touch gestures double-tap a…" at bounding box center [367, 454] width 693 height 540
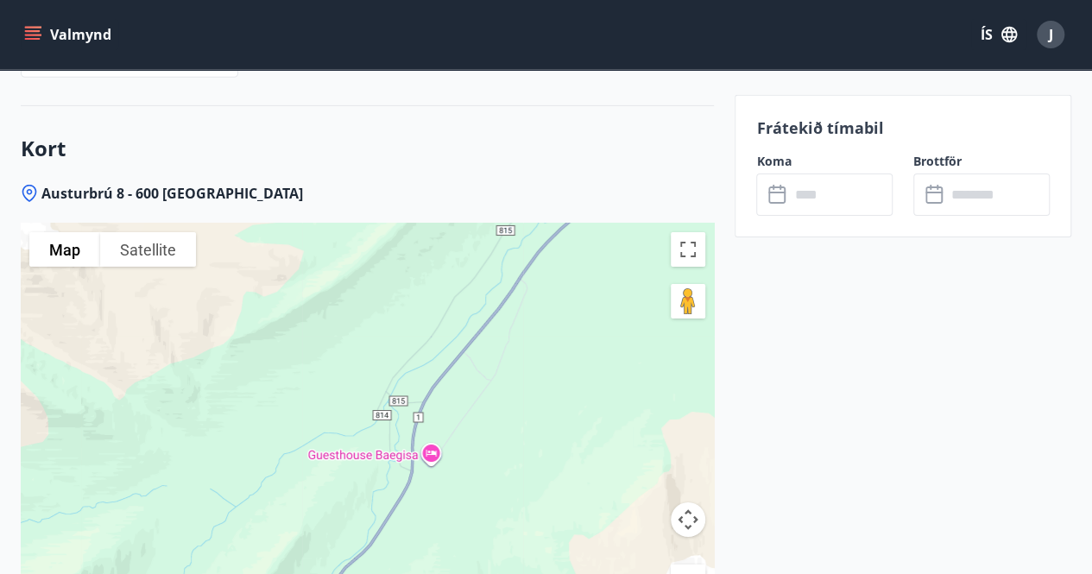
drag, startPoint x: 258, startPoint y: 375, endPoint x: 473, endPoint y: 151, distance: 310.1
click at [473, 151] on div "Kort Austurbrú 8 - 600 Akureyri To navigate the map with touch gestures double-…" at bounding box center [367, 415] width 693 height 618
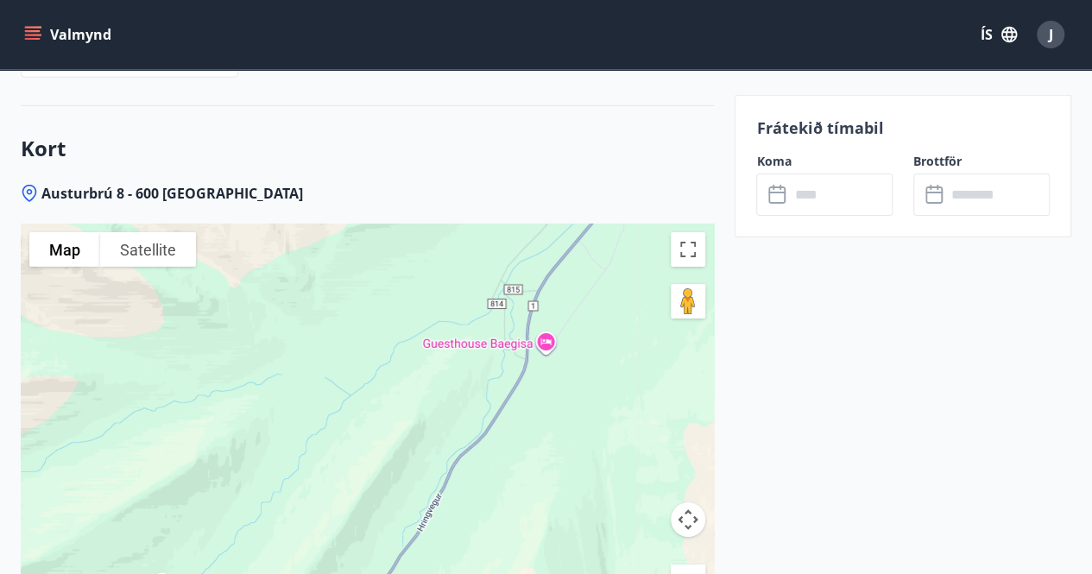
drag, startPoint x: 527, startPoint y: 265, endPoint x: 585, endPoint y: 152, distance: 127.4
click at [584, 184] on div "Austurbrú 8 - 600 Akureyri To navigate the map with touch gestures double-tap a…" at bounding box center [367, 454] width 693 height 540
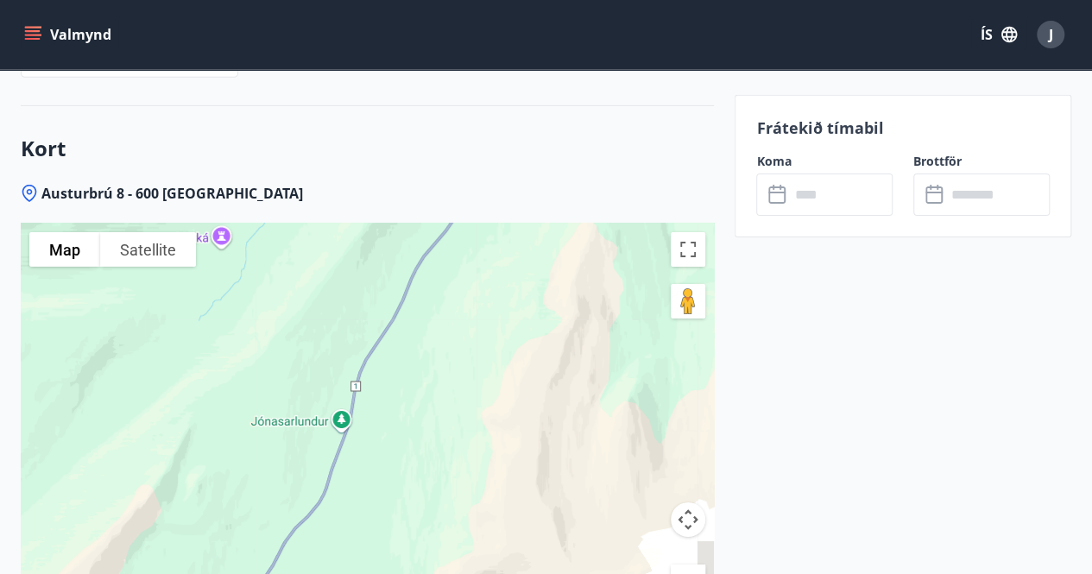
drag, startPoint x: 385, startPoint y: 424, endPoint x: 441, endPoint y: 143, distance: 286.1
click at [441, 143] on div "Kort Austurbrú 8 - 600 Akureyri To navigate the map with touch gestures double-…" at bounding box center [367, 415] width 693 height 618
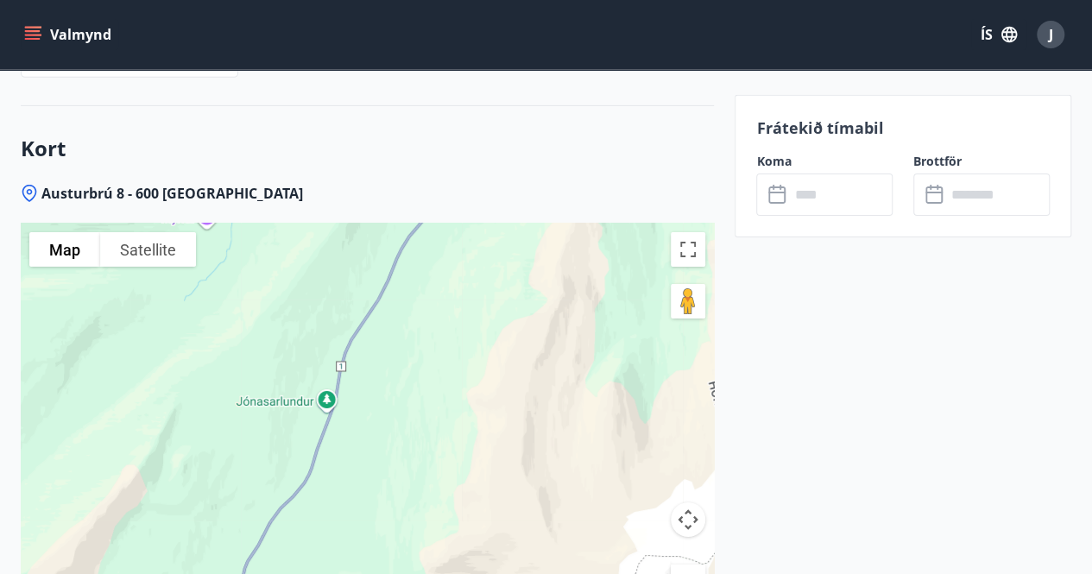
drag, startPoint x: 445, startPoint y: 329, endPoint x: 569, endPoint y: 122, distance: 241.1
click at [569, 122] on div "Kort Austurbrú 8 - 600 Akureyri To navigate the map with touch gestures double-…" at bounding box center [367, 415] width 693 height 618
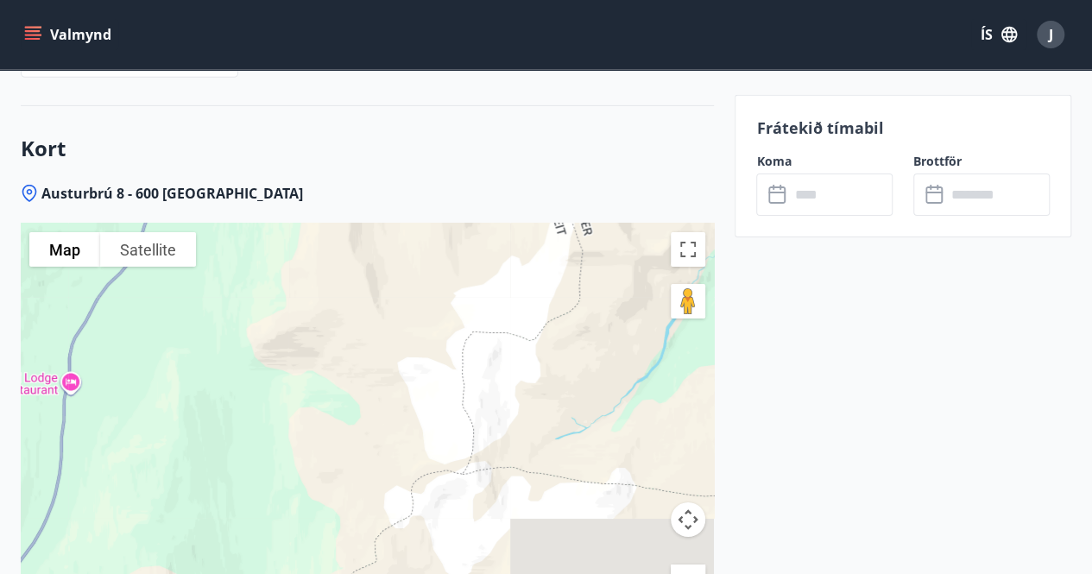
drag, startPoint x: 478, startPoint y: 324, endPoint x: 124, endPoint y: 350, distance: 354.8
click at [124, 350] on div at bounding box center [367, 440] width 693 height 432
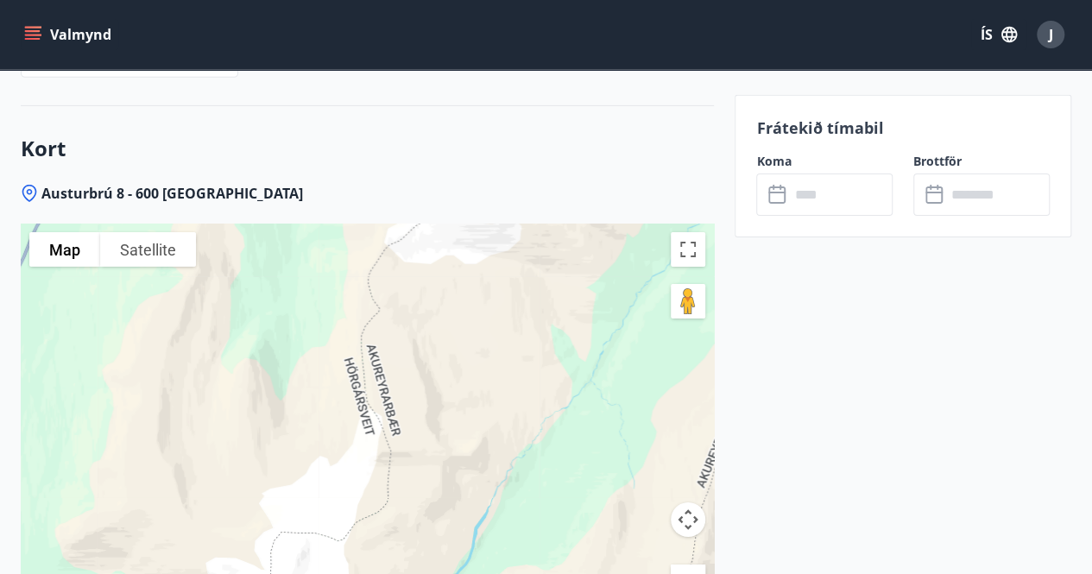
drag, startPoint x: 395, startPoint y: 360, endPoint x: 349, endPoint y: 546, distance: 192.2
click at [349, 546] on div at bounding box center [367, 440] width 693 height 432
click at [773, 192] on icon at bounding box center [778, 195] width 21 height 21
